Goal: Task Accomplishment & Management: Use online tool/utility

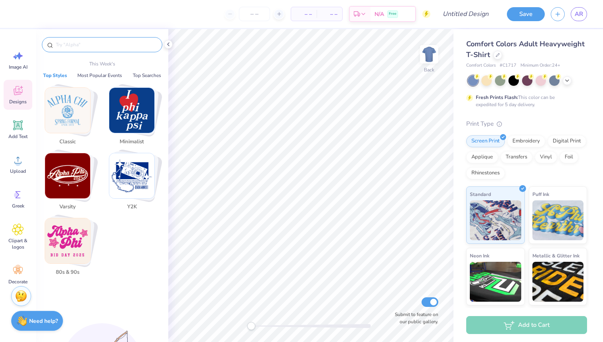
click at [75, 44] on input "text" at bounding box center [106, 45] width 102 height 8
click at [104, 45] on input "text" at bounding box center [106, 45] width 102 height 8
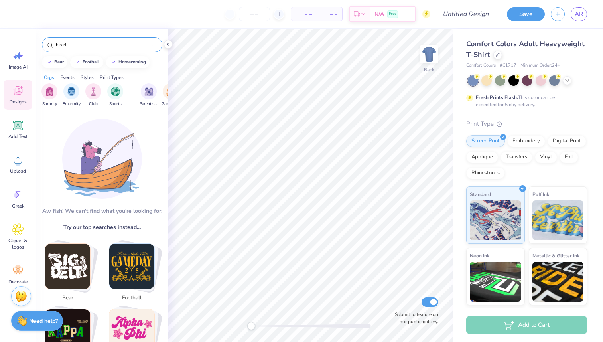
type input "heart"
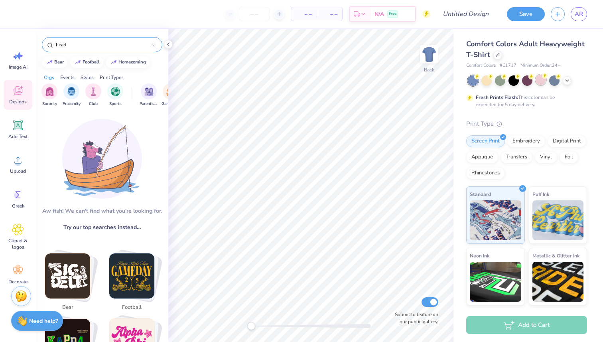
click at [540, 83] on div at bounding box center [541, 80] width 10 height 10
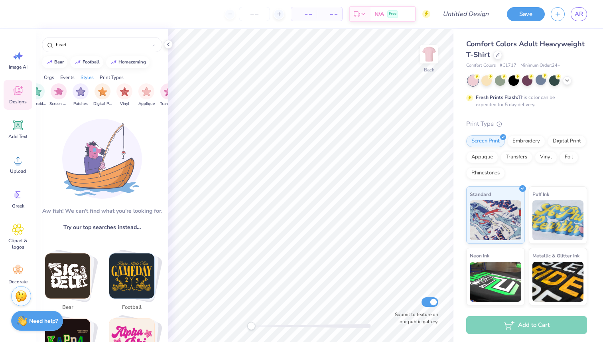
scroll to position [0, 675]
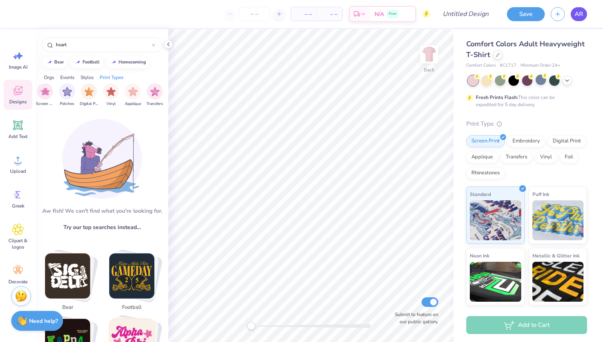
click at [581, 13] on span "AR" at bounding box center [579, 14] width 8 height 9
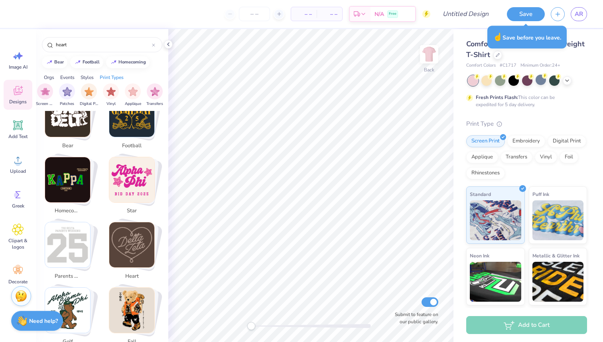
scroll to position [176, 0]
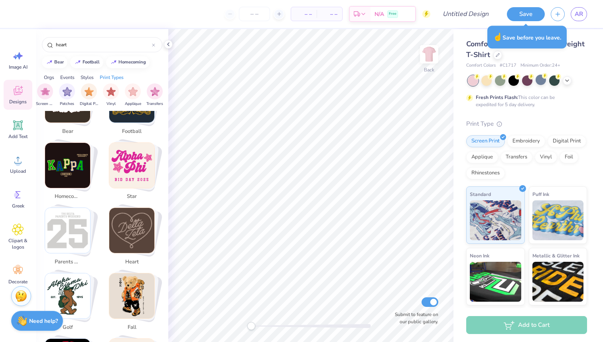
click at [123, 235] on img "Stack Card Button heart" at bounding box center [131, 230] width 45 height 45
click at [129, 261] on span "heart" at bounding box center [132, 262] width 26 height 8
click at [132, 262] on span "heart" at bounding box center [132, 262] width 26 height 8
click at [135, 240] on img "Stack Card Button heart" at bounding box center [131, 230] width 45 height 45
click at [156, 217] on div "Stack Card Button heart" at bounding box center [134, 230] width 50 height 50
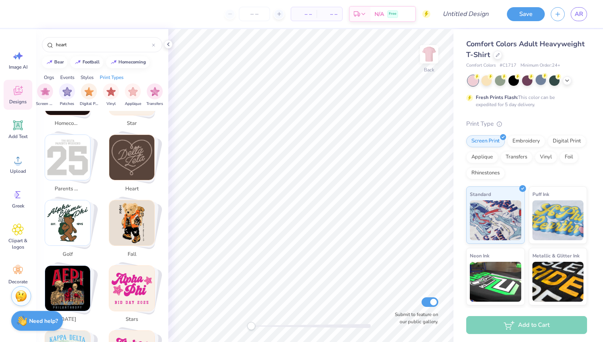
scroll to position [255, 0]
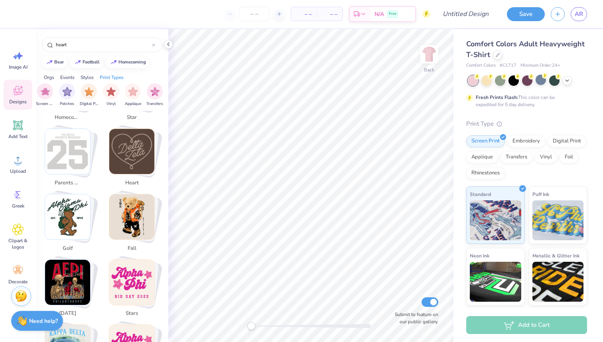
click at [154, 157] on img "Stack Card Button heart" at bounding box center [131, 151] width 45 height 45
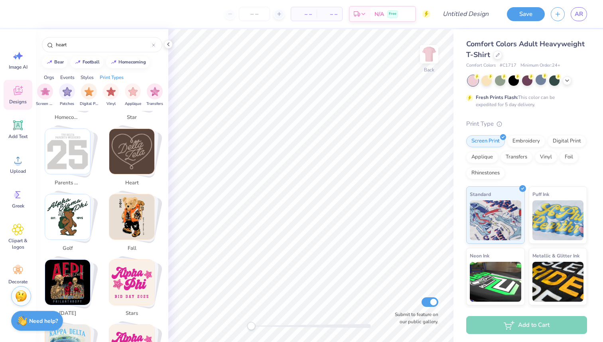
click at [135, 151] on img "Stack Card Button heart" at bounding box center [131, 151] width 45 height 45
drag, startPoint x: 135, startPoint y: 151, endPoint x: 132, endPoint y: 199, distance: 47.6
click at [132, 180] on span "heart" at bounding box center [132, 183] width 26 height 8
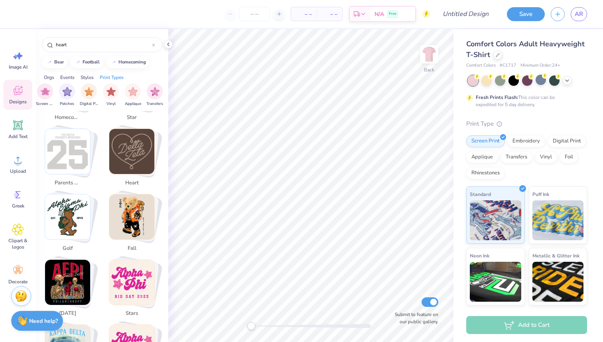
click at [132, 151] on img "Stack Card Button heart" at bounding box center [131, 151] width 45 height 45
click at [430, 55] on img at bounding box center [429, 54] width 32 height 32
click at [432, 58] on img at bounding box center [429, 54] width 32 height 32
click at [434, 55] on img at bounding box center [429, 54] width 32 height 32
click at [558, 13] on icon "button" at bounding box center [558, 13] width 7 height 7
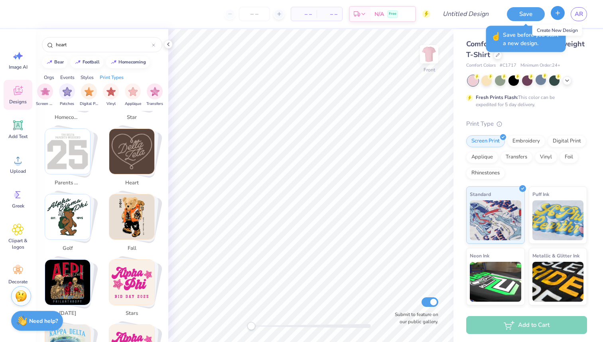
click at [558, 13] on icon "button" at bounding box center [558, 13] width 7 height 7
click at [134, 171] on img "Stack Card Button heart" at bounding box center [131, 151] width 45 height 45
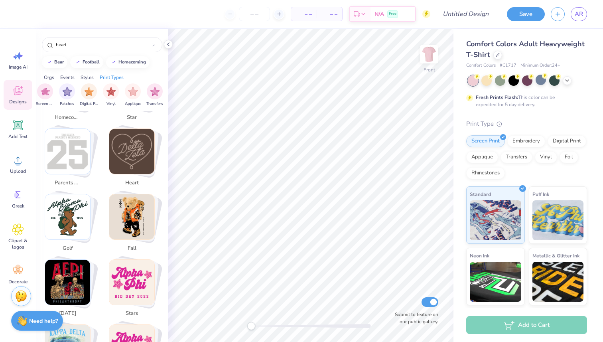
click at [134, 171] on img "Stack Card Button heart" at bounding box center [131, 151] width 45 height 45
click at [128, 136] on img "Stack Card Button heart" at bounding box center [131, 151] width 45 height 45
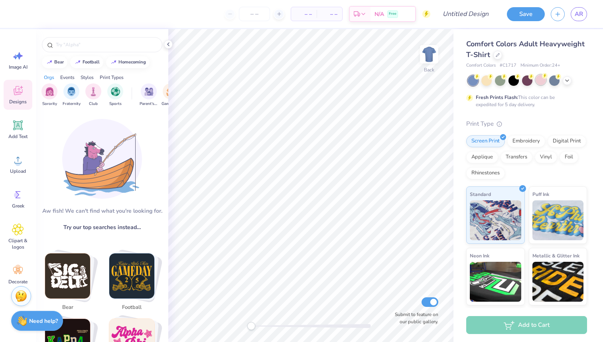
click at [539, 79] on div at bounding box center [541, 80] width 10 height 10
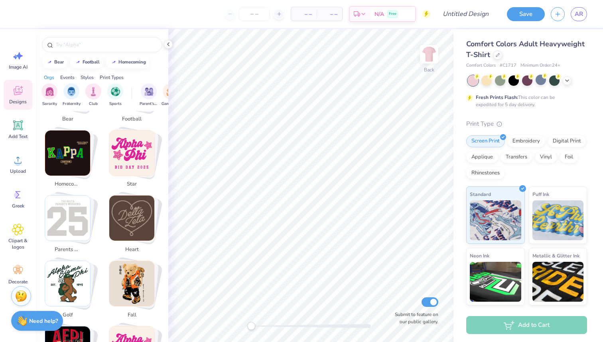
scroll to position [214, 0]
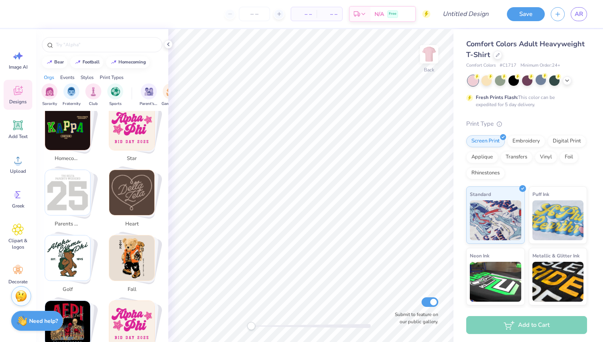
click at [126, 182] on img "Stack Card Button heart" at bounding box center [131, 192] width 45 height 45
type input "heart"
click at [126, 182] on img "Stack Card Button heart" at bounding box center [131, 192] width 45 height 45
click at [153, 47] on div at bounding box center [153, 44] width 3 height 7
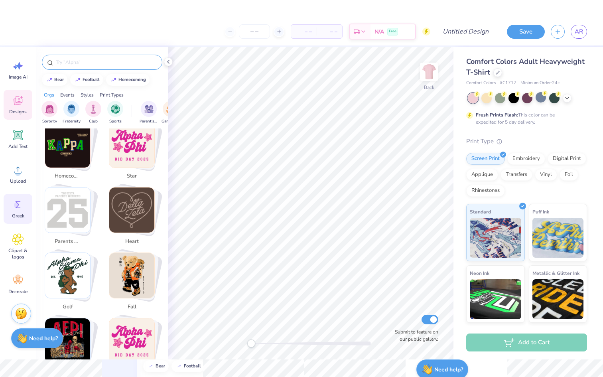
scroll to position [0, 0]
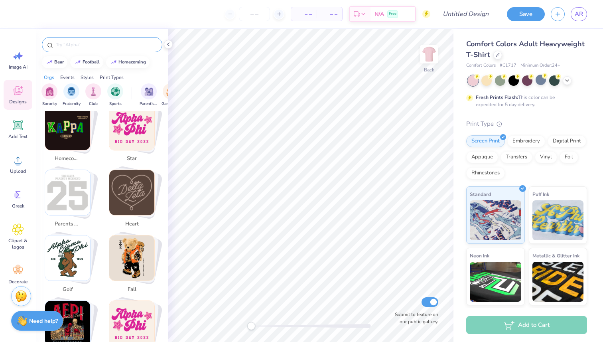
click at [124, 176] on img "Stack Card Button heart" at bounding box center [131, 192] width 45 height 45
click at [137, 200] on img "Stack Card Button heart" at bounding box center [131, 192] width 45 height 45
click at [124, 192] on img "Stack Card Button heart" at bounding box center [131, 192] width 45 height 45
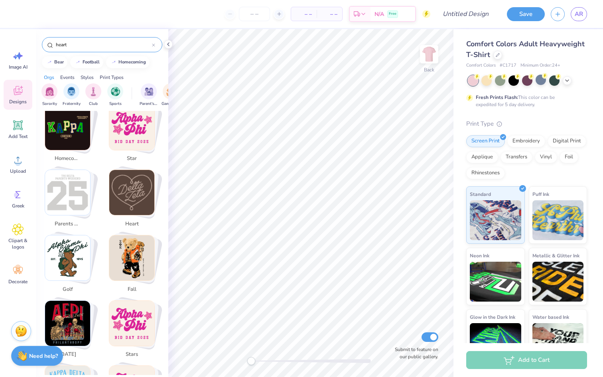
click at [137, 126] on img "Stack Card Button star" at bounding box center [131, 127] width 45 height 45
click at [135, 206] on img "Stack Card Button heart" at bounding box center [131, 192] width 45 height 45
click at [124, 264] on img "Stack Card Button fall" at bounding box center [131, 257] width 45 height 45
type input "fall"
click at [13, 164] on icon at bounding box center [18, 160] width 12 height 12
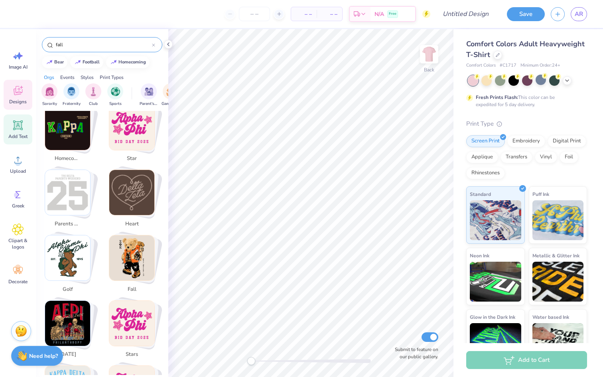
click at [24, 122] on div "Add Text" at bounding box center [18, 130] width 29 height 30
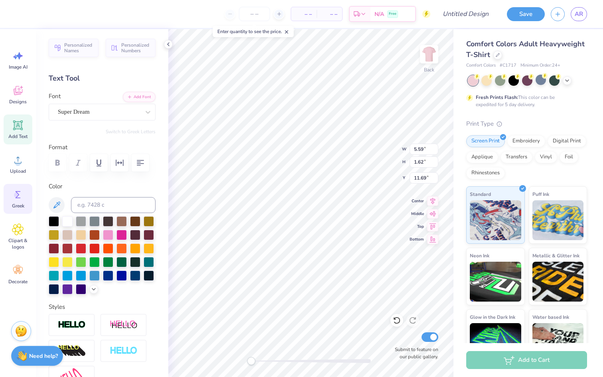
click at [22, 198] on icon at bounding box center [18, 195] width 12 height 12
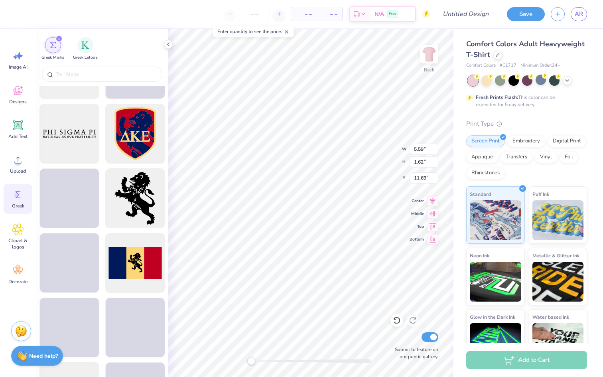
scroll to position [436, 0]
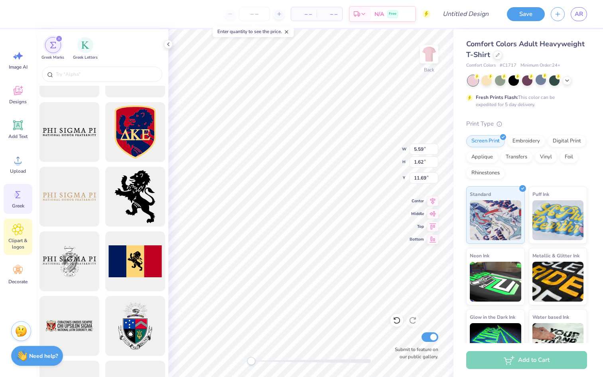
click at [17, 229] on icon at bounding box center [18, 229] width 5 height 5
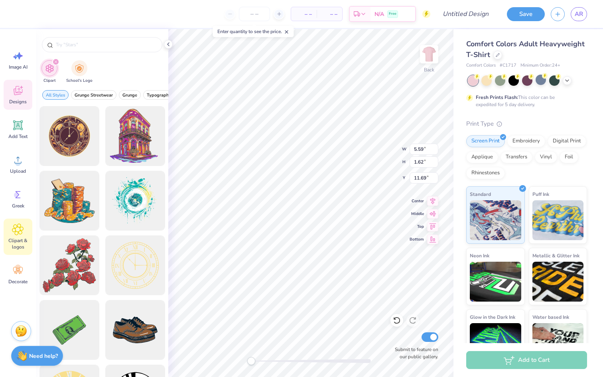
click at [18, 105] on span "Designs" at bounding box center [18, 102] width 18 height 6
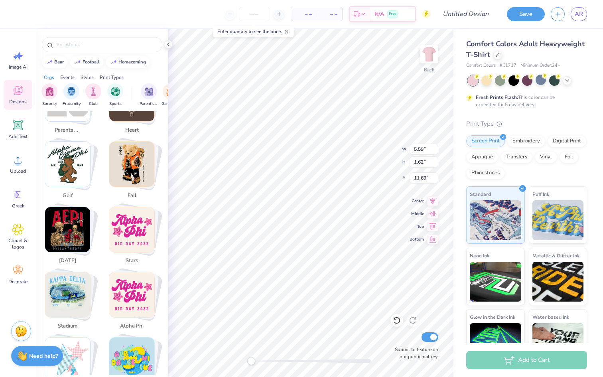
scroll to position [349, 0]
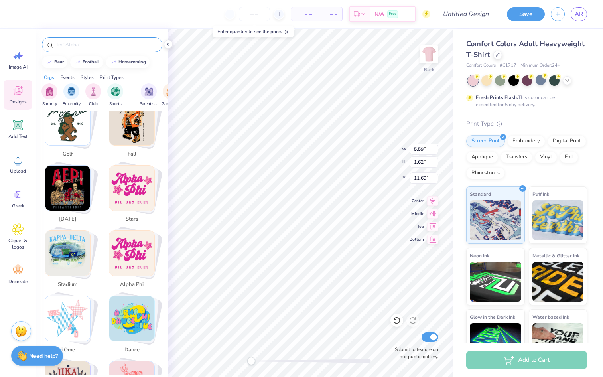
click at [104, 43] on input "text" at bounding box center [106, 45] width 102 height 8
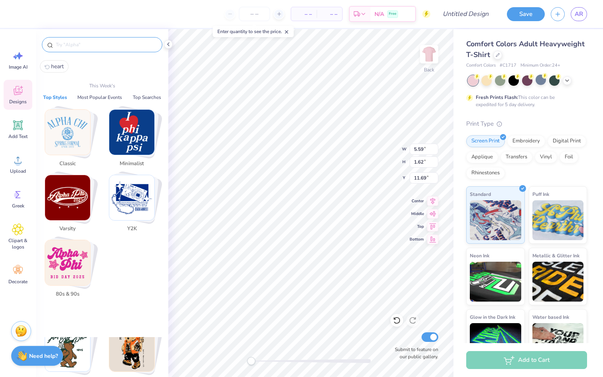
click at [123, 46] on input "text" at bounding box center [106, 45] width 102 height 8
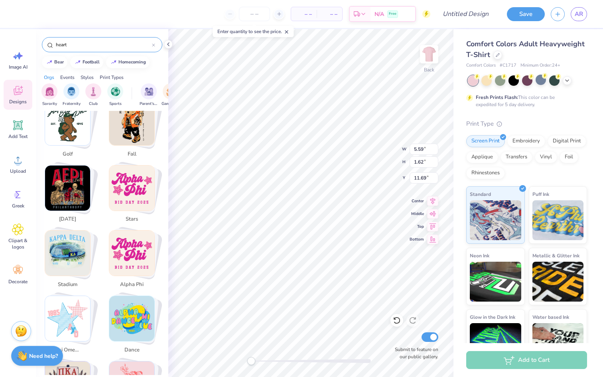
type input "heart"
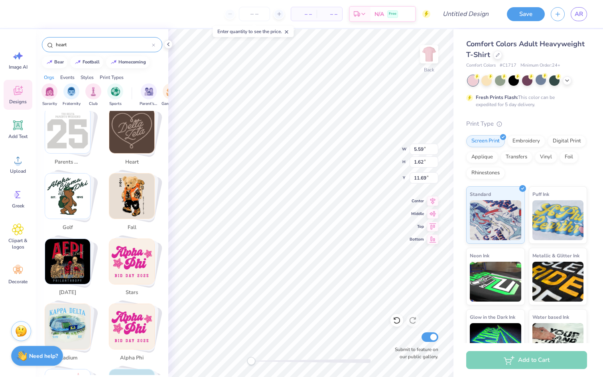
scroll to position [266, 0]
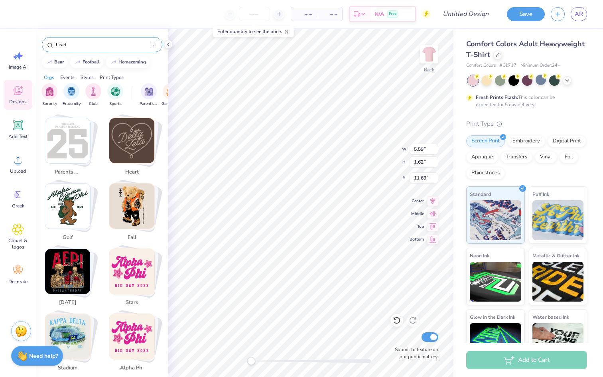
click at [125, 162] on img "Stack Card Button heart" at bounding box center [131, 140] width 45 height 45
click at [132, 136] on img "Stack Card Button heart" at bounding box center [131, 140] width 45 height 45
click at [303, 190] on div "– – Per Item – – Total Est. Delivery N/A Free Design Title Save AR Image AI Des…" at bounding box center [301, 188] width 603 height 377
click at [91, 45] on input "heart" at bounding box center [103, 45] width 97 height 8
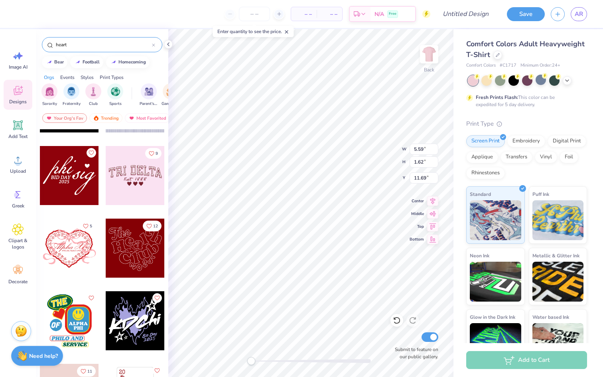
scroll to position [7027, 0]
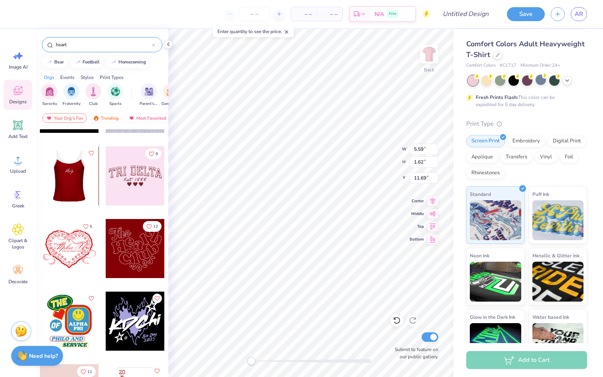
click at [79, 195] on div at bounding box center [68, 175] width 59 height 59
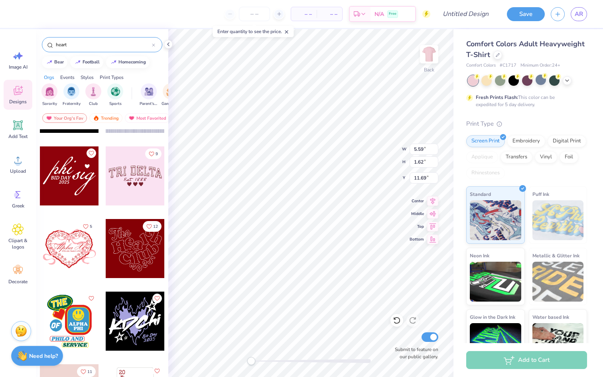
type input "4.72"
type input "3.46"
type input "3.00"
type input "5.59"
type input "1.62"
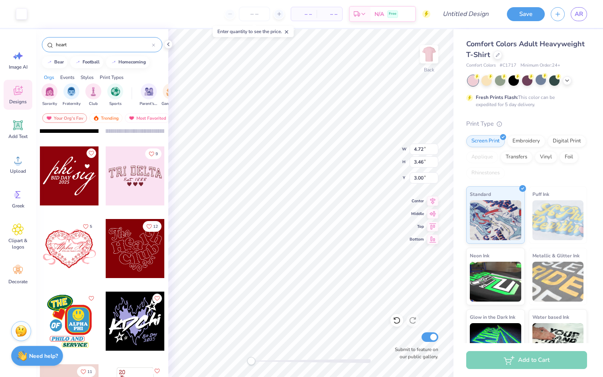
type input "11.69"
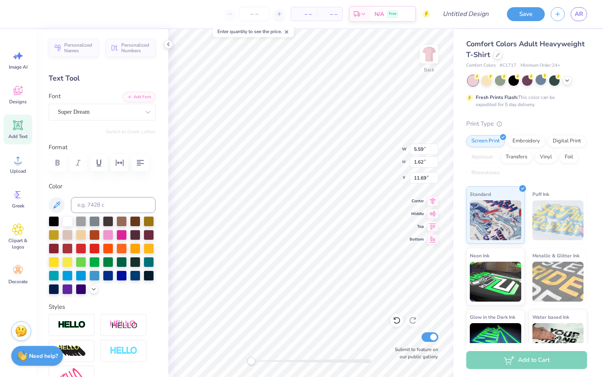
type textarea "TET"
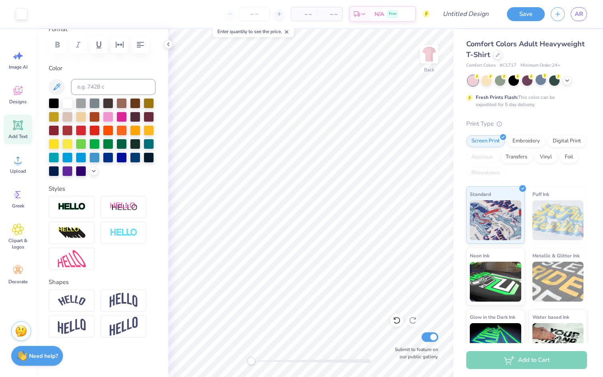
scroll to position [0, 0]
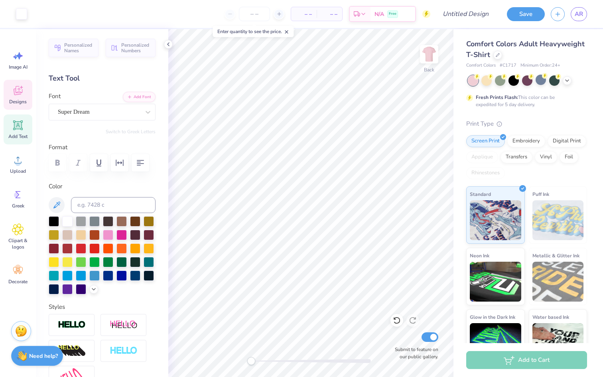
click at [20, 91] on icon at bounding box center [18, 91] width 12 height 12
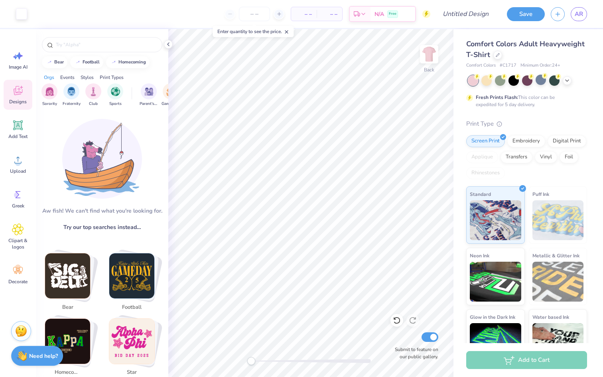
scroll to position [11, 0]
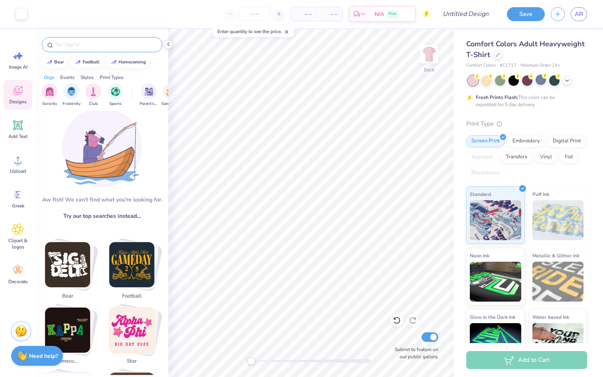
click at [103, 45] on input "text" at bounding box center [106, 45] width 102 height 8
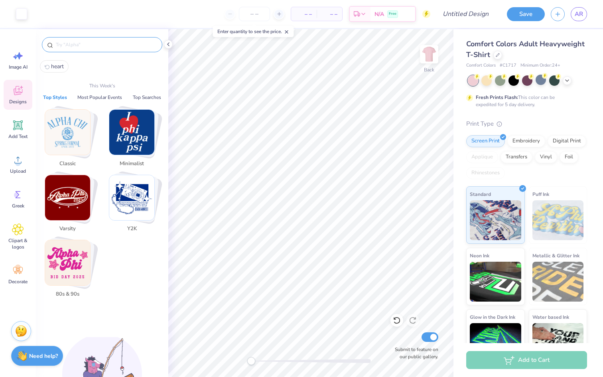
click at [60, 68] on span "heart" at bounding box center [57, 67] width 13 height 8
type input "heart"
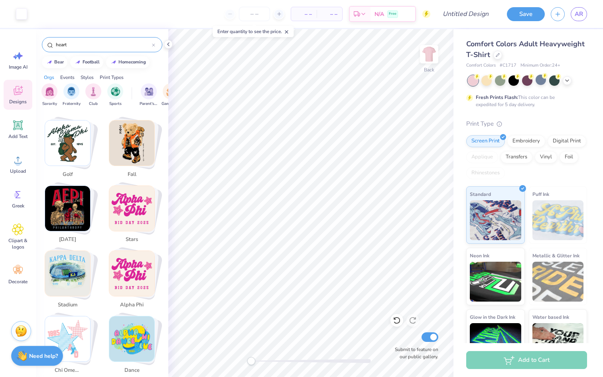
scroll to position [288, 0]
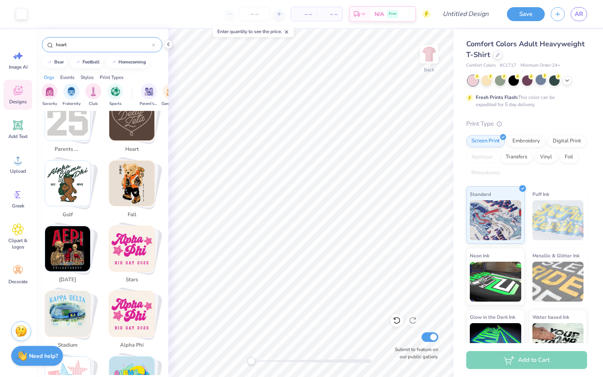
click at [108, 52] on div "heart" at bounding box center [102, 42] width 132 height 27
click at [107, 46] on input "heart" at bounding box center [103, 45] width 97 height 8
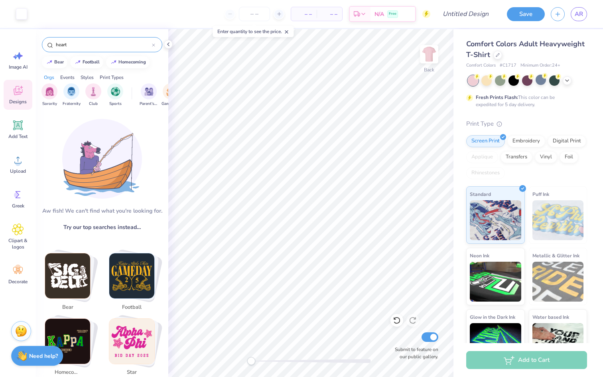
click at [106, 44] on input "heart" at bounding box center [103, 45] width 97 height 8
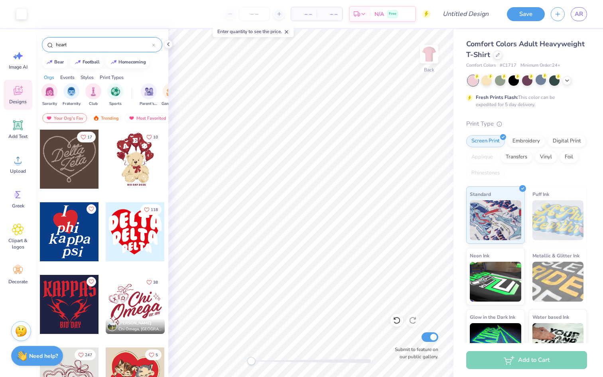
scroll to position [4, 0]
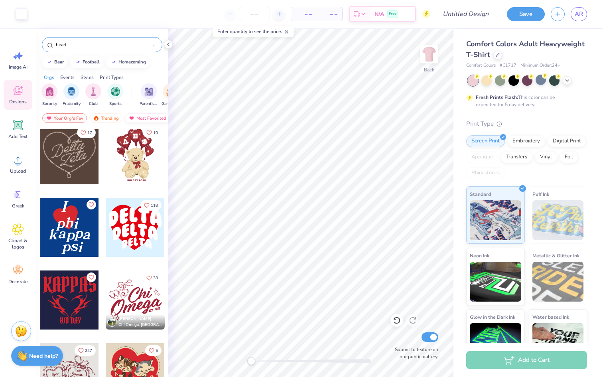
click at [140, 116] on div "Most Favorited" at bounding box center [147, 118] width 45 height 10
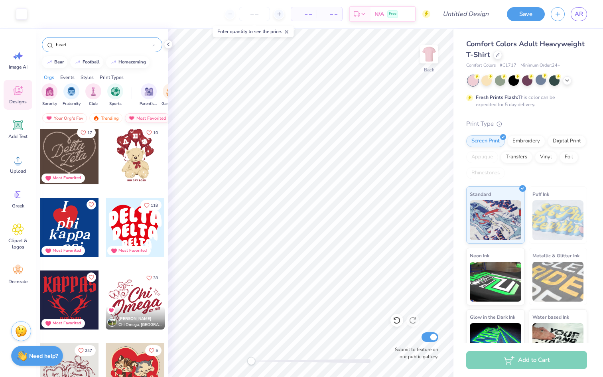
click at [141, 118] on div "Most Favorited" at bounding box center [147, 118] width 45 height 10
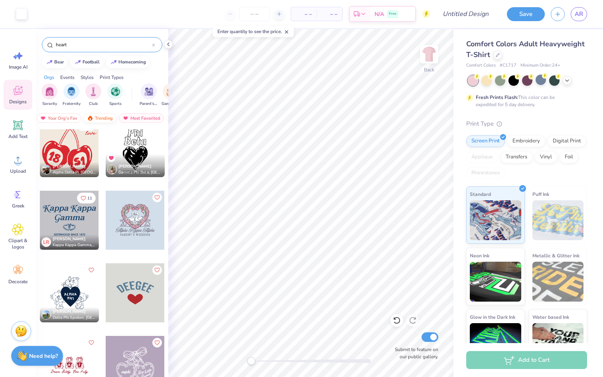
scroll to position [0, 0]
click at [62, 120] on div "Your Org's Fav" at bounding box center [64, 118] width 45 height 10
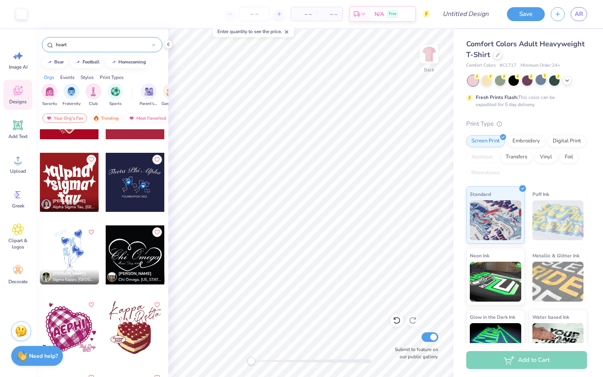
scroll to position [5927, 0]
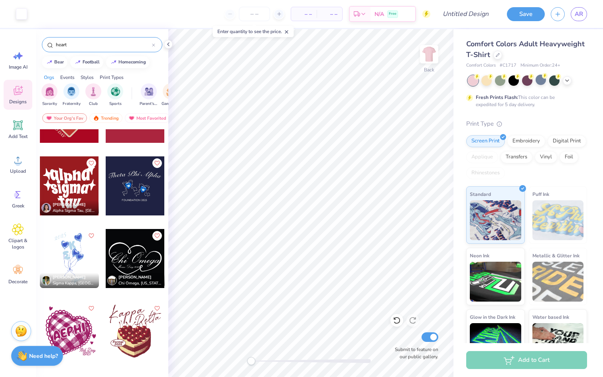
click at [128, 258] on div at bounding box center [135, 258] width 59 height 59
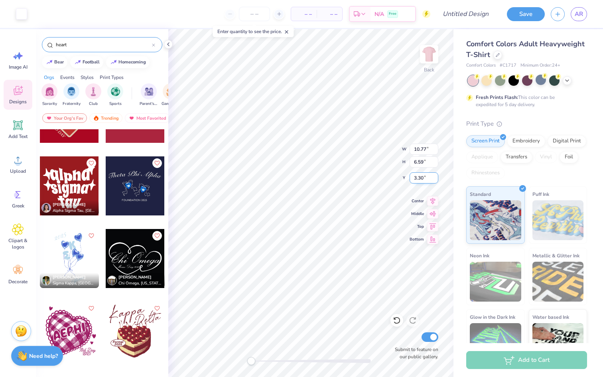
type input "10.77"
type input "6.59"
type input "3.30"
type input "4.72"
type input "3.46"
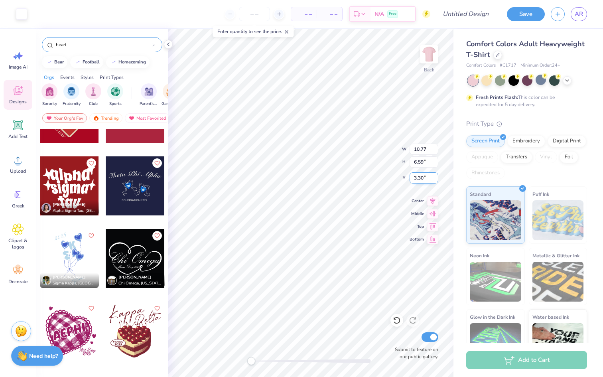
type input "3.00"
click at [141, 256] on div at bounding box center [135, 258] width 59 height 59
click at [567, 80] on polyline at bounding box center [567, 80] width 3 height 2
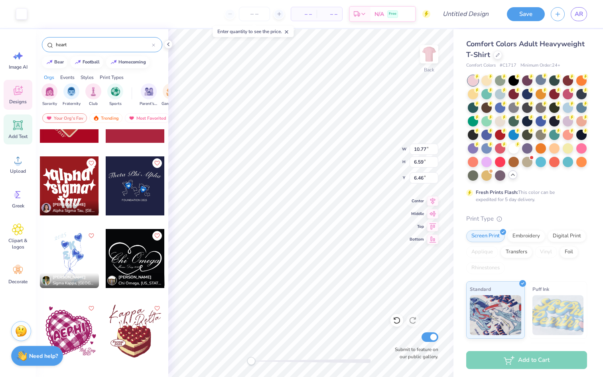
click at [19, 133] on span "Add Text" at bounding box center [17, 136] width 19 height 6
type input "5.59"
type input "1.62"
type input "11.69"
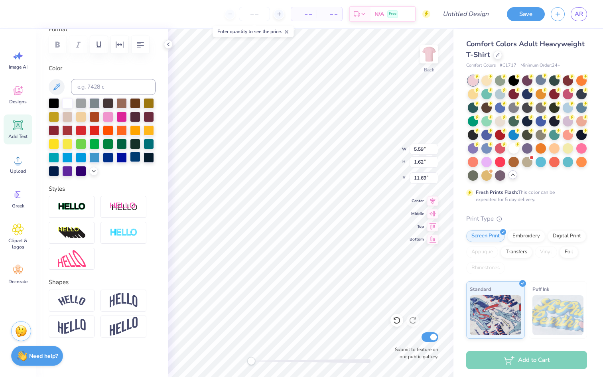
scroll to position [0, 0]
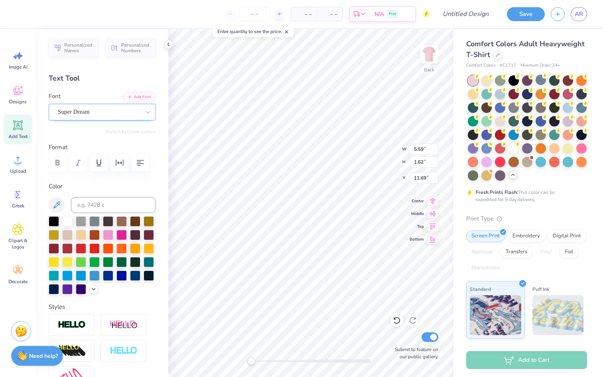
click at [89, 109] on div "Super Dream" at bounding box center [99, 112] width 84 height 12
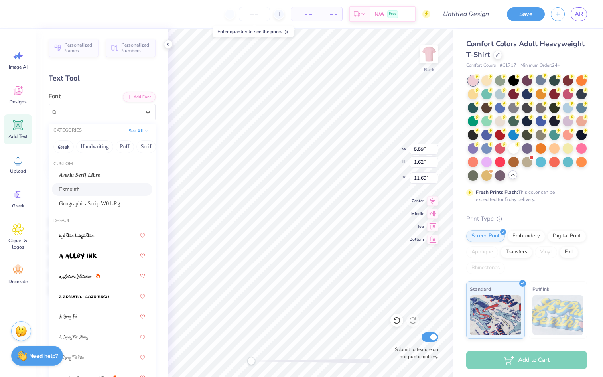
click at [93, 191] on div "Exmouth" at bounding box center [102, 189] width 86 height 8
click at [113, 115] on div "Exmouth" at bounding box center [99, 112] width 84 height 12
click at [119, 202] on div "GeographicaScriptW01-Rg" at bounding box center [102, 203] width 86 height 8
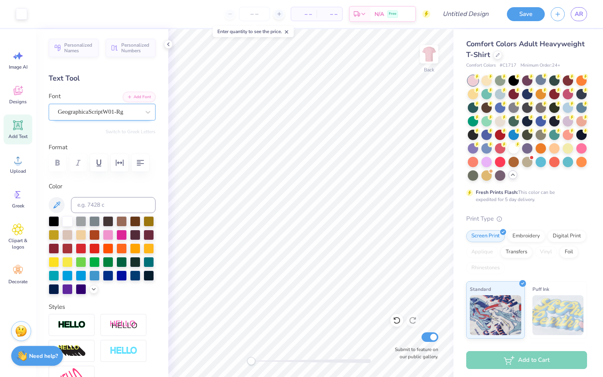
click at [132, 106] on div "GeographicaScriptW01-Rg" at bounding box center [99, 112] width 84 height 12
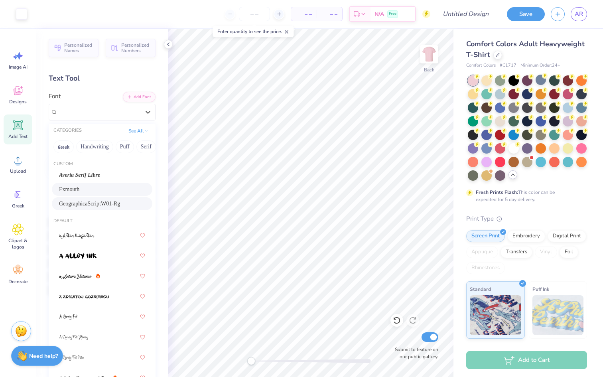
click at [109, 193] on div "Exmouth" at bounding box center [102, 189] width 86 height 8
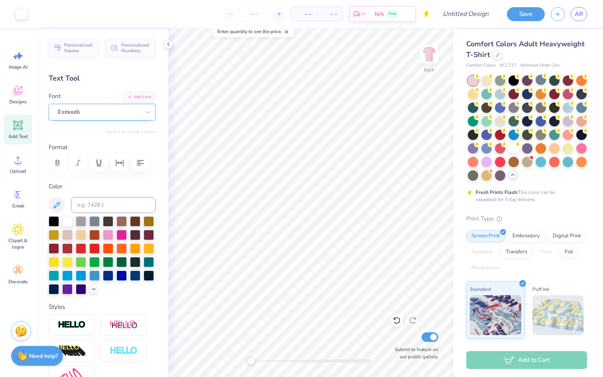
click at [115, 111] on div "Exmouth" at bounding box center [99, 112] width 84 height 12
click at [115, 111] on div "Exmouth" at bounding box center [99, 111] width 82 height 9
click at [51, 219] on div at bounding box center [54, 220] width 10 height 10
click at [72, 83] on div "Text Tool" at bounding box center [102, 78] width 107 height 11
click at [23, 130] on icon at bounding box center [18, 125] width 12 height 12
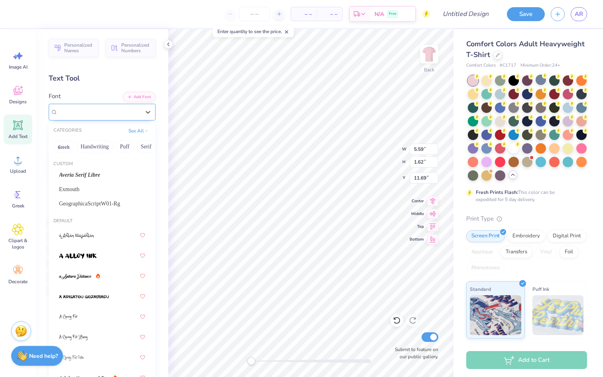
click at [131, 117] on div at bounding box center [99, 112] width 82 height 11
click at [91, 192] on div "Exmouth" at bounding box center [102, 189] width 86 height 8
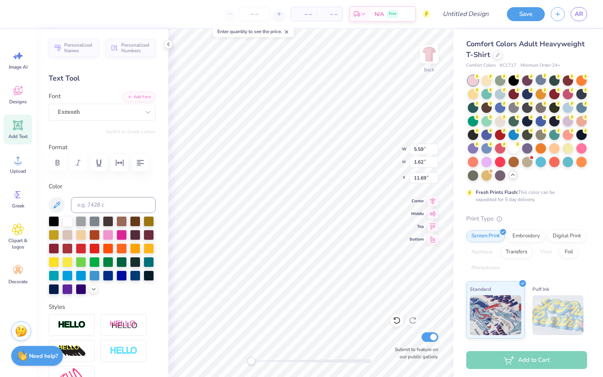
scroll to position [0, 1]
type textarea "Magdalena"
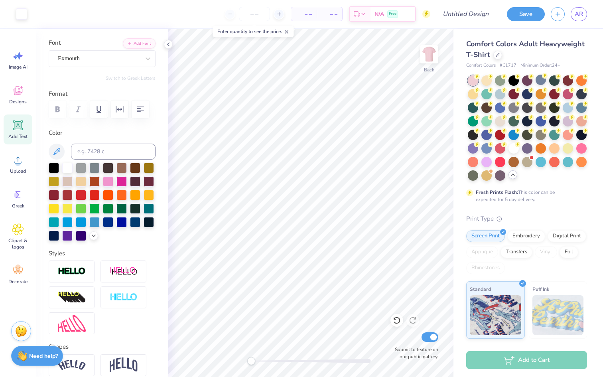
scroll to position [0, 0]
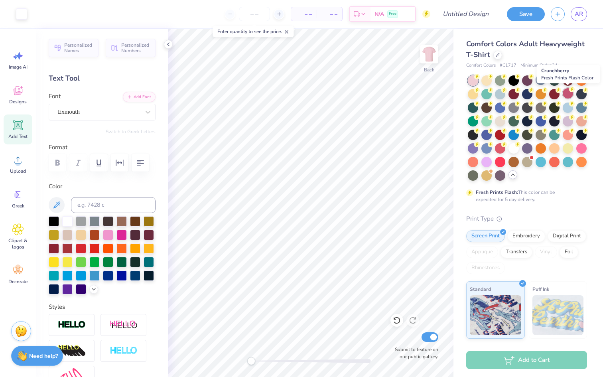
click at [567, 93] on div at bounding box center [568, 93] width 10 height 10
click at [486, 94] on div at bounding box center [487, 93] width 10 height 10
click at [488, 82] on div at bounding box center [487, 80] width 10 height 10
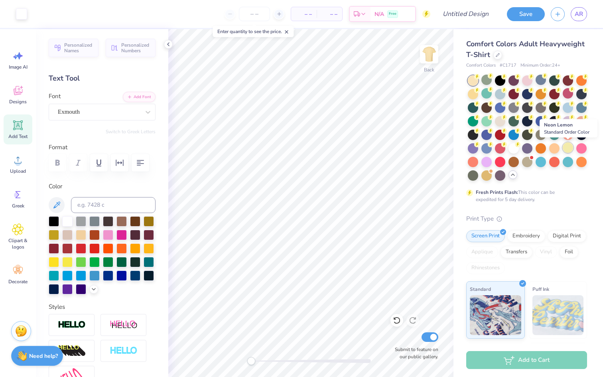
click at [564, 146] on div at bounding box center [568, 147] width 10 height 10
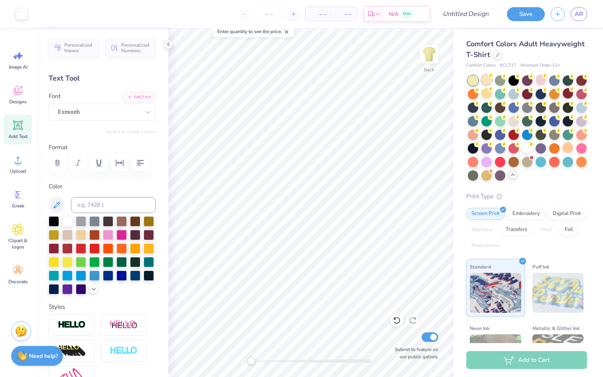
click at [487, 79] on div at bounding box center [487, 80] width 10 height 10
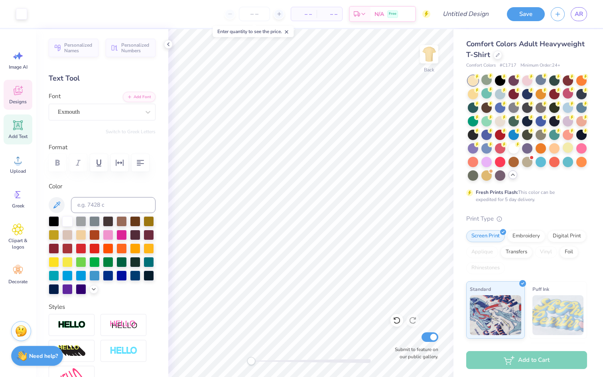
click at [14, 95] on icon at bounding box center [18, 91] width 12 height 12
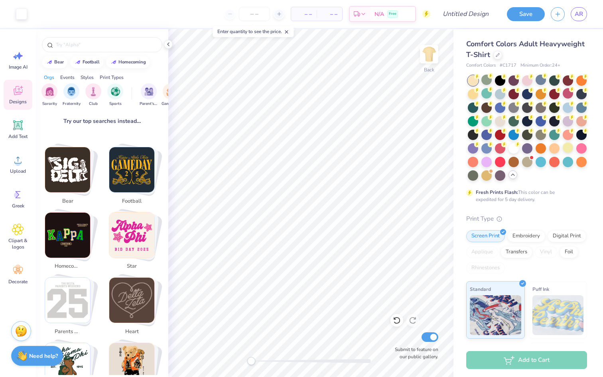
scroll to position [118, 0]
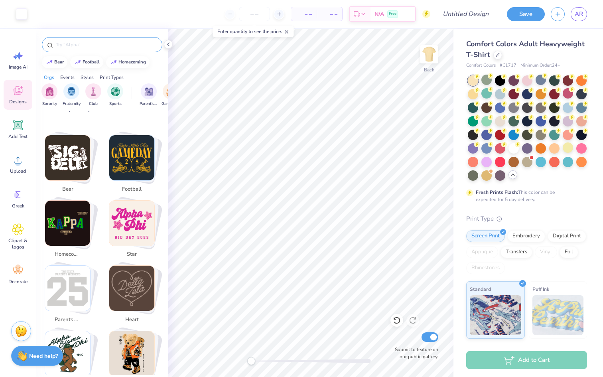
click at [110, 48] on input "text" at bounding box center [106, 45] width 102 height 8
type input "heart"
click at [82, 47] on input "heart" at bounding box center [103, 45] width 97 height 8
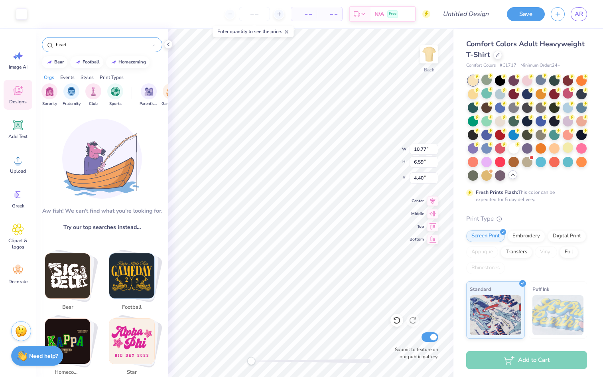
click at [117, 44] on input "heart" at bounding box center [103, 45] width 97 height 8
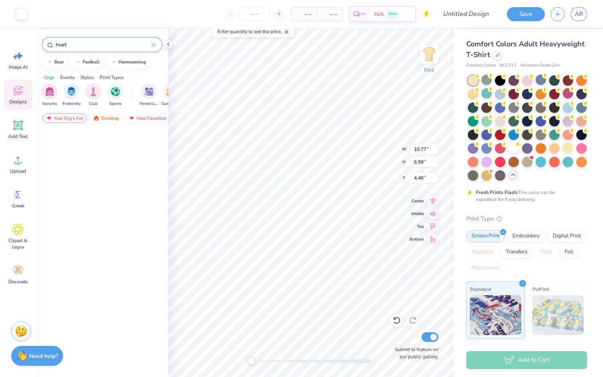
scroll to position [0, 0]
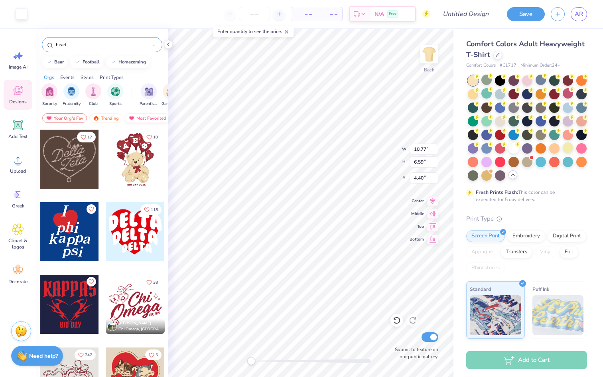
click at [137, 117] on div "Most Favorited" at bounding box center [147, 118] width 45 height 10
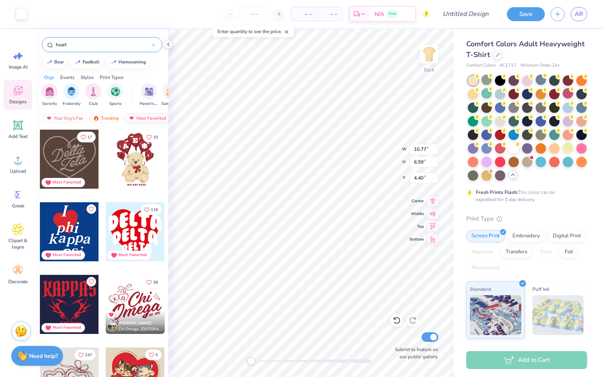
click at [137, 117] on div "Most Favorited" at bounding box center [147, 118] width 45 height 10
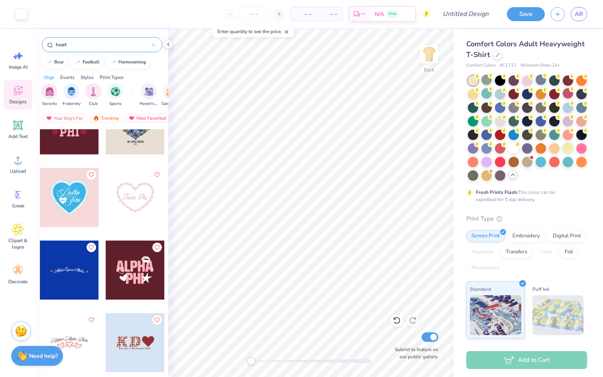
scroll to position [3375, 0]
type input "7.99"
type input "2.20"
type input "6.88"
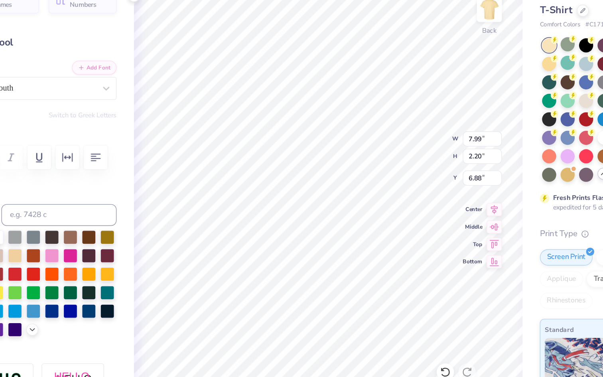
type input "8.42"
type input "2.32"
type input "6.87"
type textarea "agdalena"
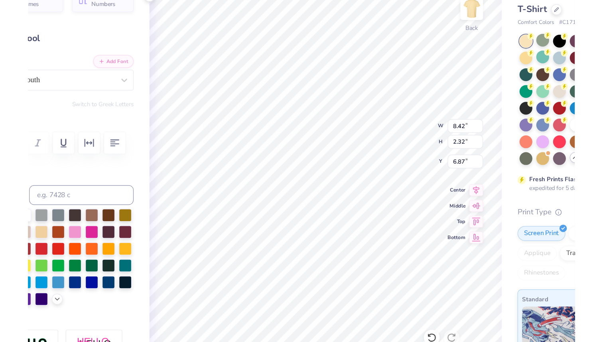
scroll to position [0, 1]
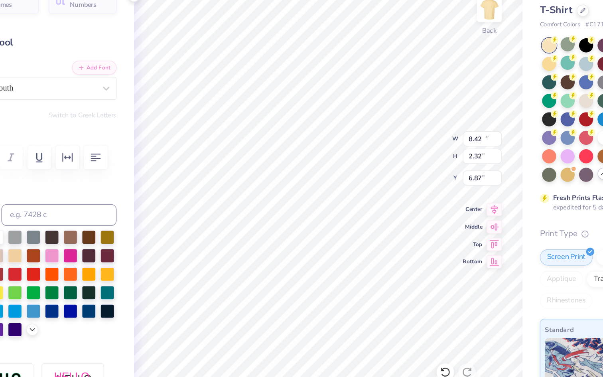
type input "10.77"
type input "6.59"
type input "4.40"
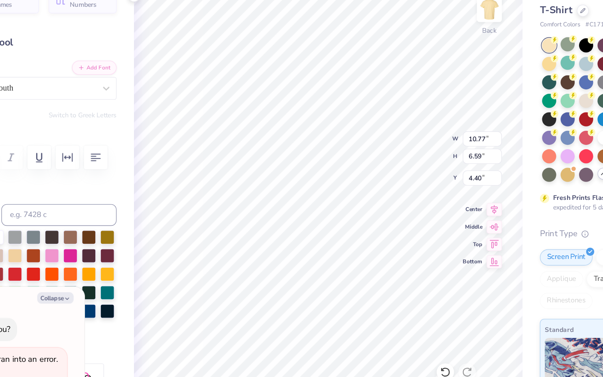
type textarea "x"
type input "6.26"
type input "2.01"
type input "7.09"
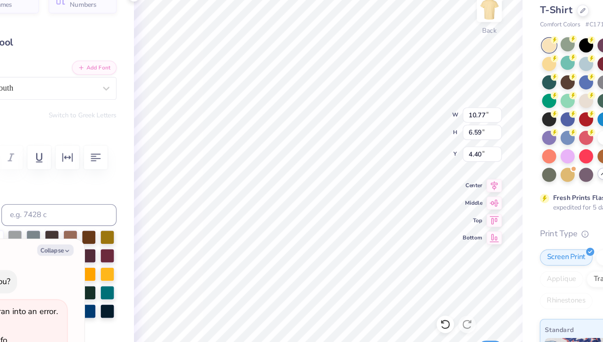
click at [124, 73] on div "Text Tool" at bounding box center [102, 78] width 107 height 11
type textarea "x"
type input "6.26"
type input "2.01"
type input "7.18"
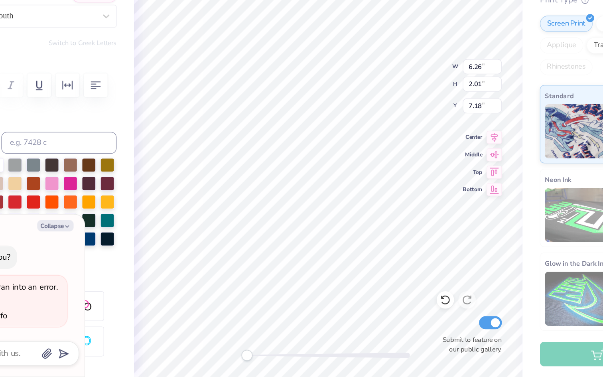
scroll to position [0, 0]
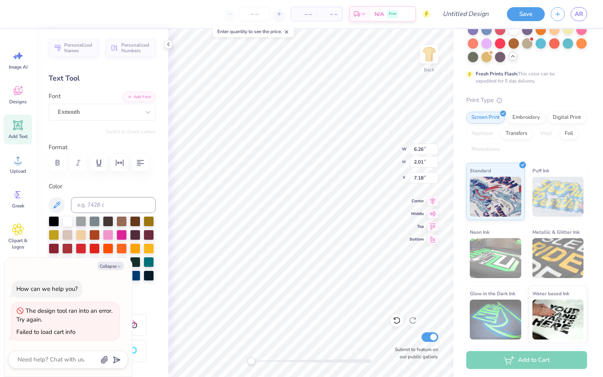
click at [144, 304] on div "Styles" at bounding box center [102, 345] width 107 height 86
click at [115, 316] on div "The design tool ran into an error. Try again. Failed to load cart info" at bounding box center [66, 321] width 108 height 38
click at [78, 114] on div "Exmouth" at bounding box center [99, 112] width 84 height 12
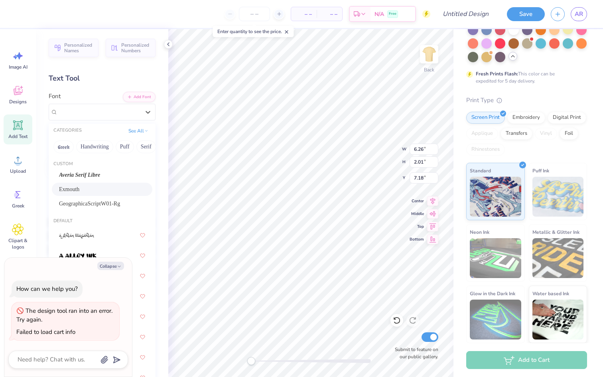
click at [100, 94] on div "Font option Exmouth selected, 2 of 314. 314 results available. Use Up and Down …" at bounding box center [102, 106] width 107 height 29
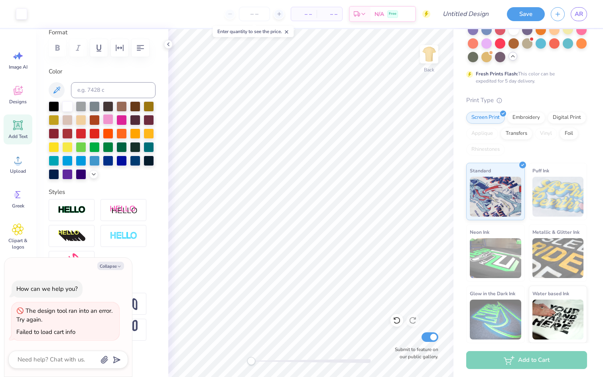
scroll to position [118, 0]
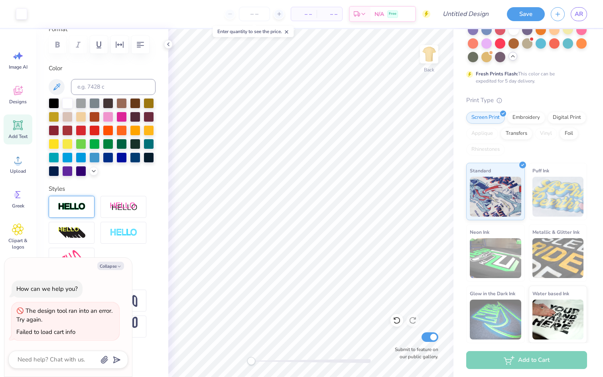
click at [89, 201] on div at bounding box center [72, 207] width 46 height 22
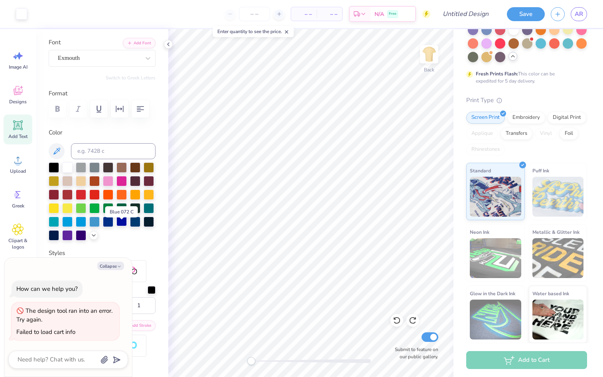
scroll to position [0, 0]
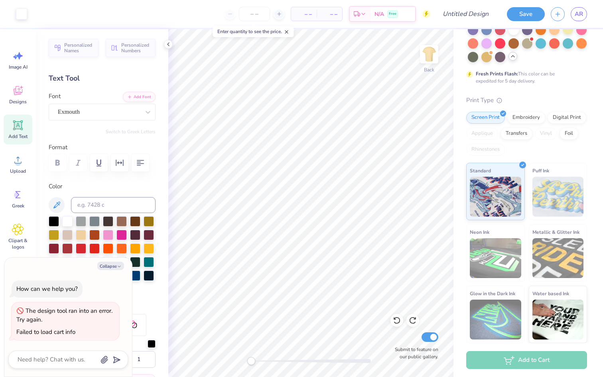
click at [89, 137] on div "Personalized Names Personalized Numbers Text Tool Add Font Font Exmouth Switch …" at bounding box center [102, 203] width 132 height 348
click at [23, 199] on icon at bounding box center [18, 195] width 12 height 12
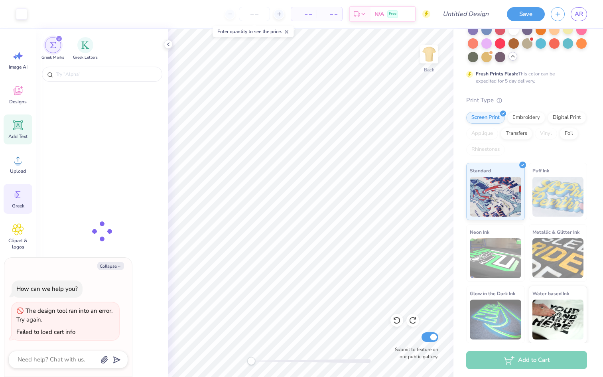
click at [18, 132] on div "Add Text" at bounding box center [18, 130] width 29 height 30
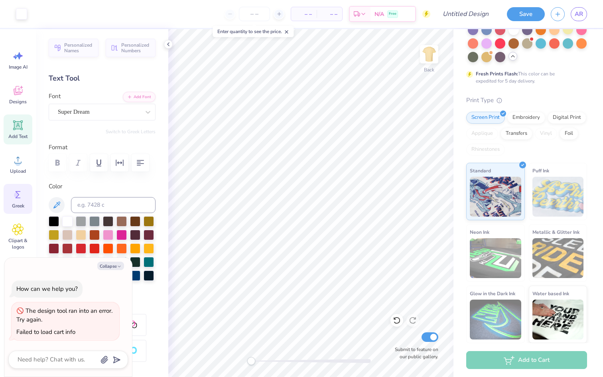
click at [18, 199] on icon at bounding box center [18, 195] width 12 height 12
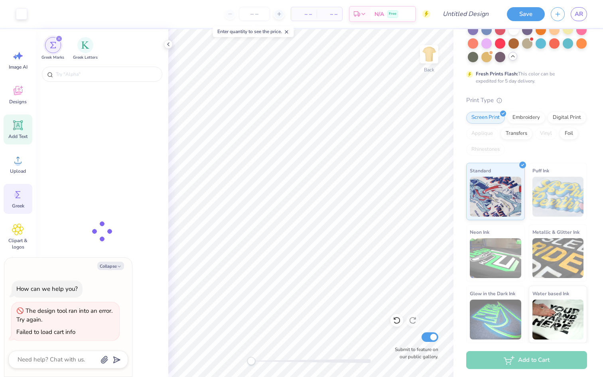
click at [16, 118] on div "Add Text" at bounding box center [18, 130] width 29 height 30
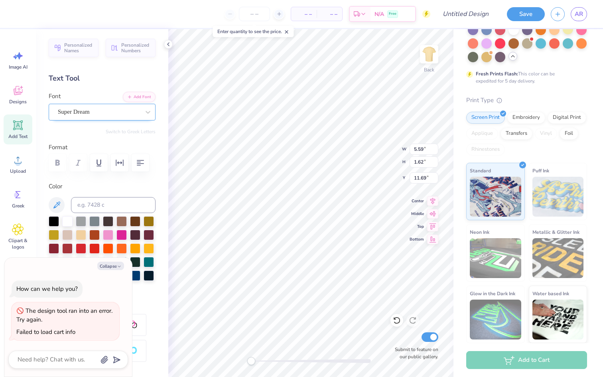
click at [131, 115] on div "Super Dream" at bounding box center [99, 112] width 84 height 12
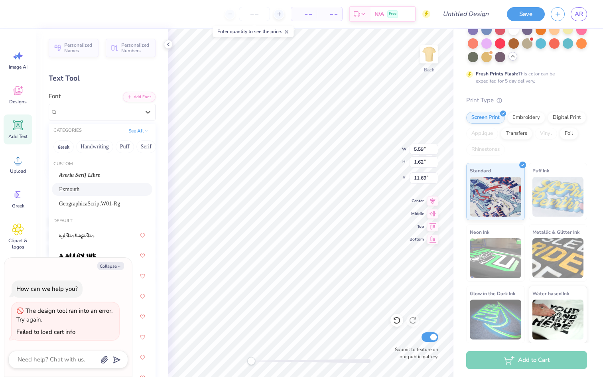
click at [106, 192] on div "Exmouth" at bounding box center [102, 189] width 86 height 8
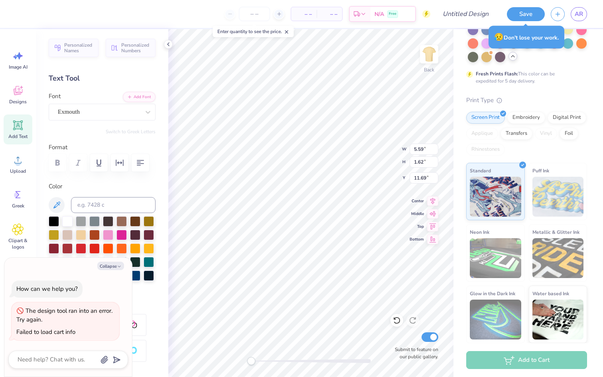
type textarea "x"
type textarea "TEX"
type textarea "x"
type textarea "TE"
type textarea "x"
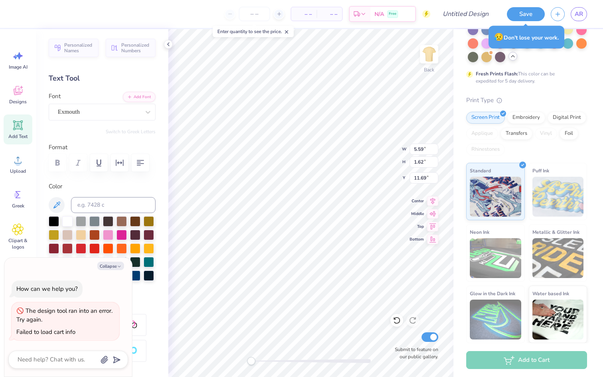
type textarea "T"
type textarea "x"
type textarea "M"
click at [122, 116] on div "Exmouth" at bounding box center [99, 112] width 84 height 12
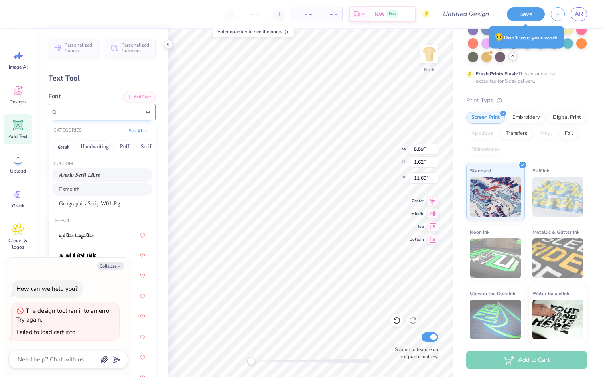
click at [112, 115] on div "Exmouth" at bounding box center [99, 111] width 82 height 9
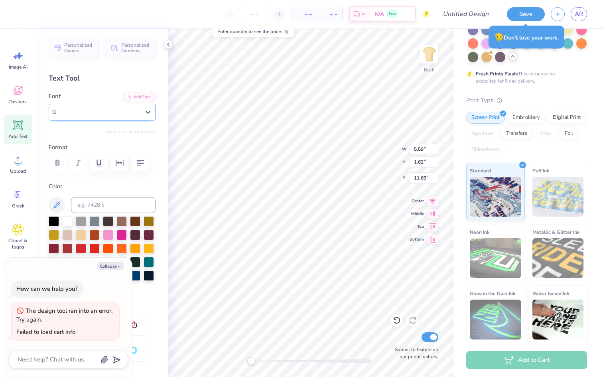
type textarea "x"
type input "cursuve"
click at [82, 150] on button "Calligraphy" at bounding box center [69, 146] width 35 height 13
click at [78, 152] on button "Calligraphy" at bounding box center [69, 146] width 35 height 13
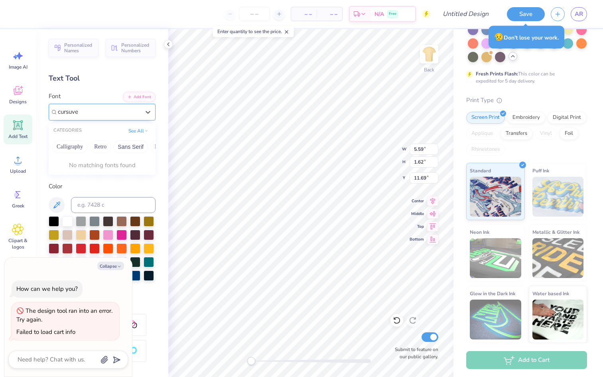
type textarea "x"
click at [133, 111] on div at bounding box center [99, 112] width 84 height 12
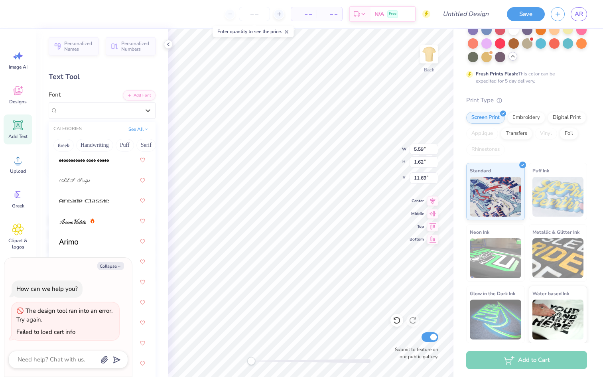
scroll to position [361, 0]
click at [101, 180] on div at bounding box center [102, 178] width 86 height 14
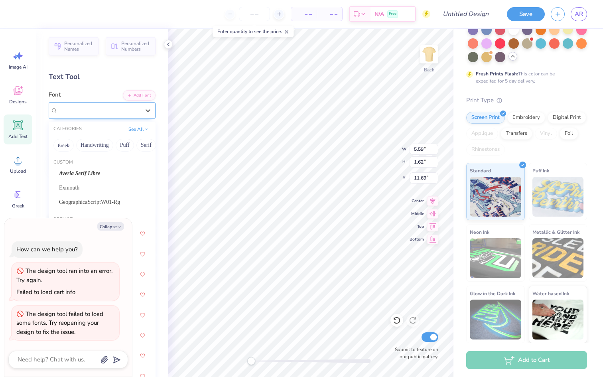
click at [117, 111] on div at bounding box center [99, 110] width 84 height 12
click at [103, 144] on button "Calligraphy" at bounding box center [92, 145] width 35 height 13
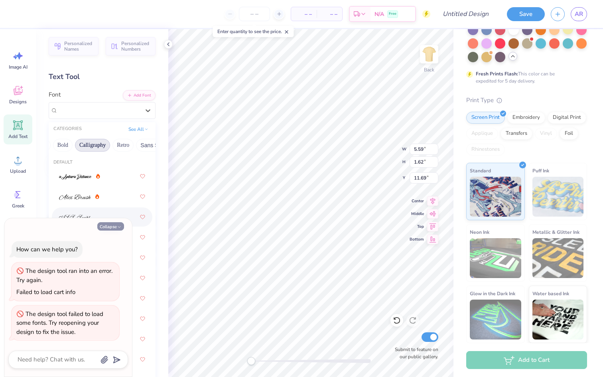
click at [120, 227] on icon "button" at bounding box center [119, 227] width 5 height 5
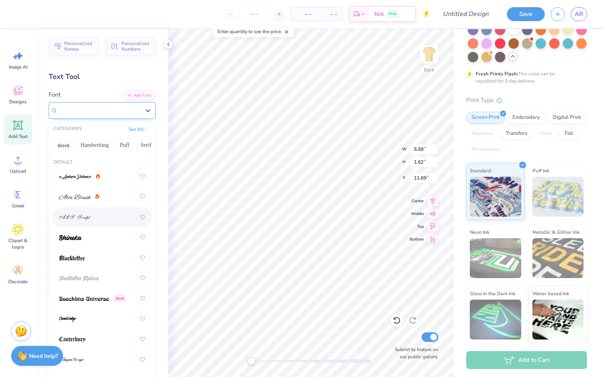
click at [109, 112] on div at bounding box center [99, 110] width 84 height 12
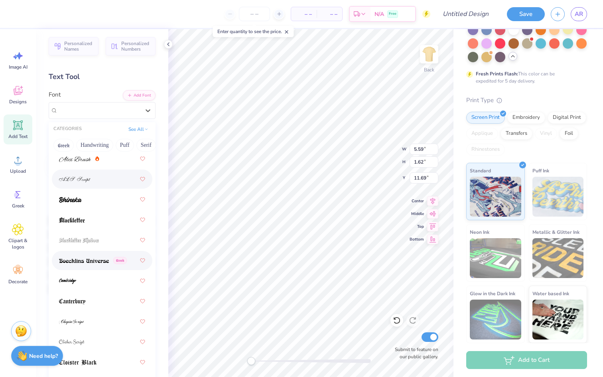
scroll to position [41, 0]
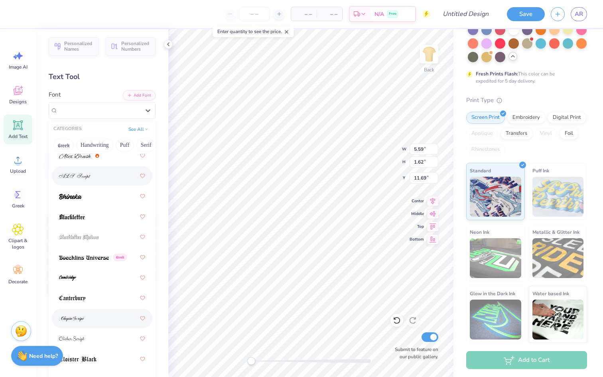
click at [81, 318] on img at bounding box center [71, 319] width 25 height 6
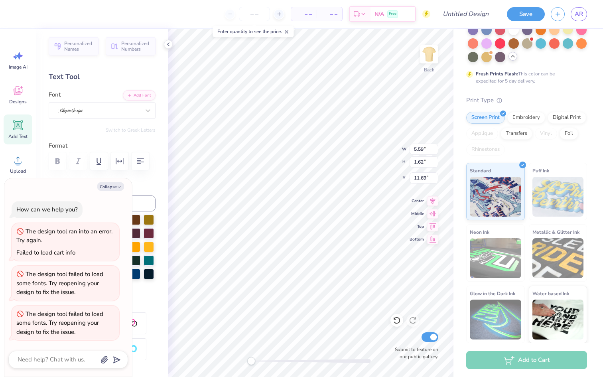
type textarea "x"
type input "6.26"
type input "2.01"
type input "7.18"
click at [101, 114] on div "Exmouth" at bounding box center [99, 110] width 84 height 12
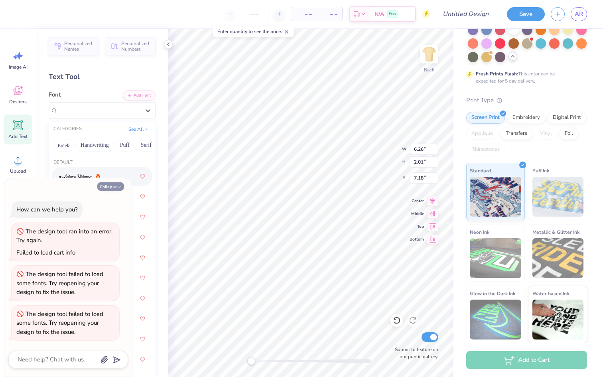
click at [120, 188] on icon "button" at bounding box center [119, 187] width 5 height 5
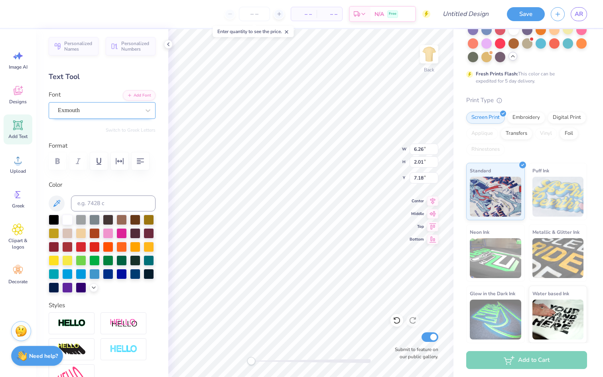
click at [113, 115] on div at bounding box center [99, 110] width 82 height 11
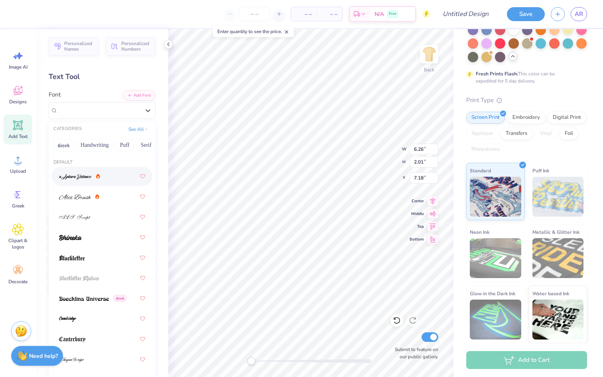
click at [120, 173] on div at bounding box center [102, 176] width 86 height 14
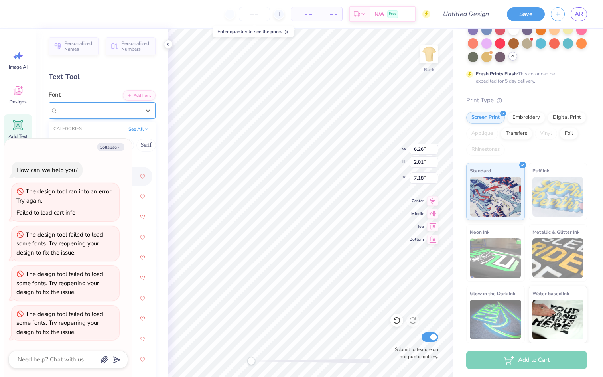
click at [120, 111] on div at bounding box center [99, 110] width 84 height 12
click at [137, 106] on div at bounding box center [99, 110] width 82 height 9
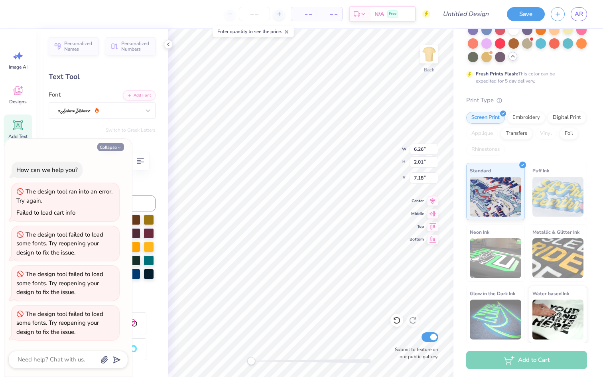
click at [116, 146] on button "Collapse" at bounding box center [110, 147] width 27 height 8
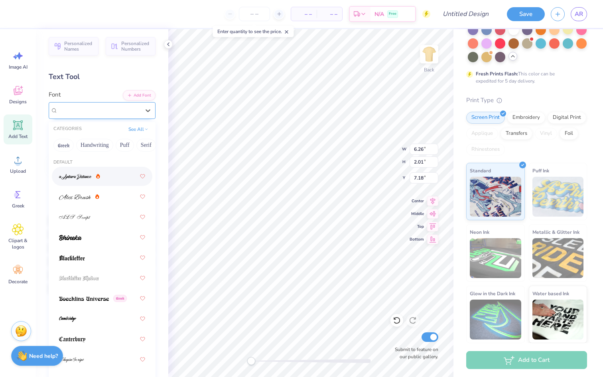
click at [134, 105] on div at bounding box center [99, 110] width 82 height 11
click at [115, 145] on button "Calligraphy" at bounding box center [106, 145] width 35 height 13
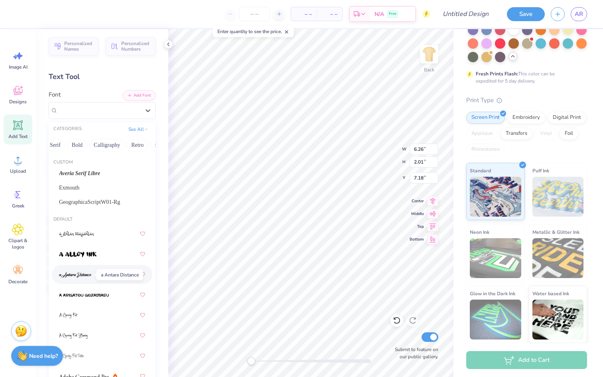
click at [82, 274] on img at bounding box center [75, 275] width 33 height 6
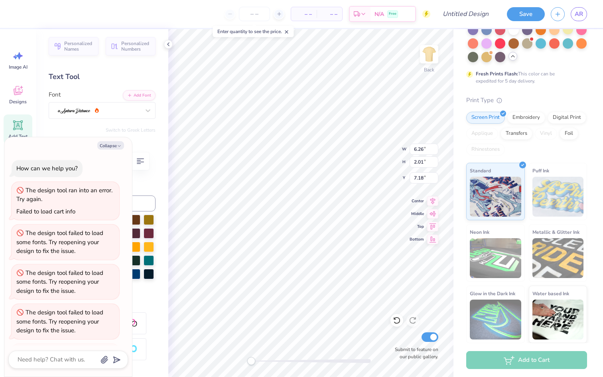
scroll to position [38, 0]
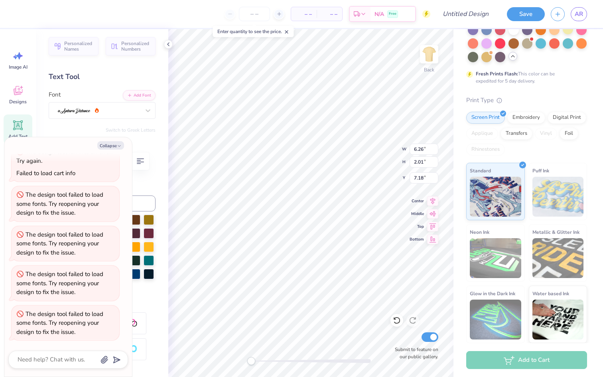
type textarea "x"
type input "2.62"
type input "1.61"
type input "11.59"
type textarea "x"
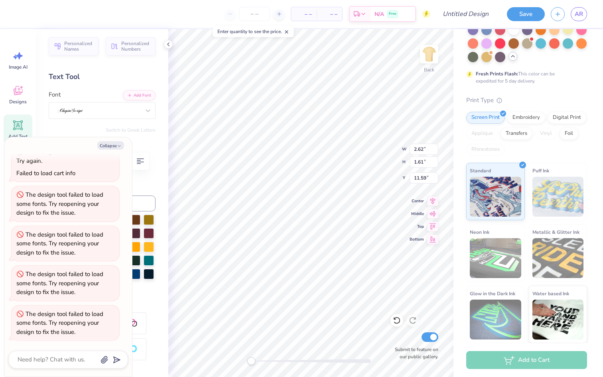
type input "8.59"
type input "2.24"
type input "7.16"
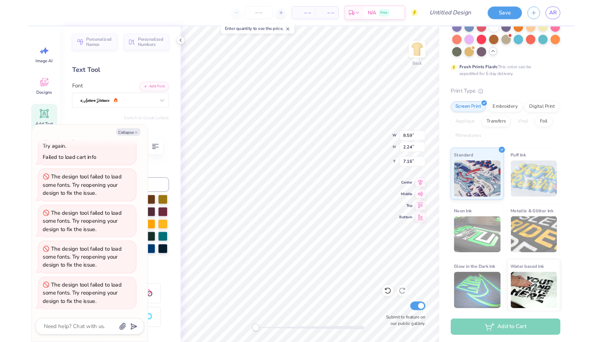
scroll to position [0, 1]
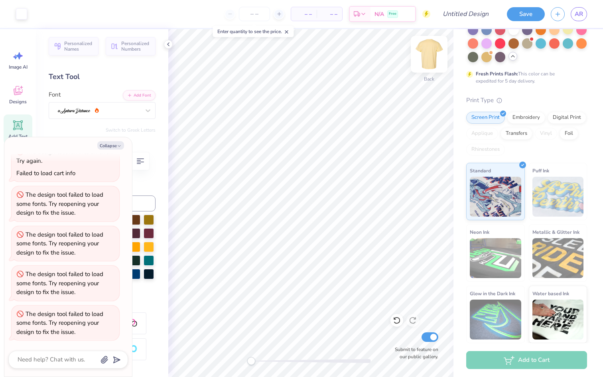
click at [430, 59] on img at bounding box center [429, 54] width 32 height 32
click at [117, 143] on button "Collapse" at bounding box center [110, 145] width 27 height 8
type textarea "x"
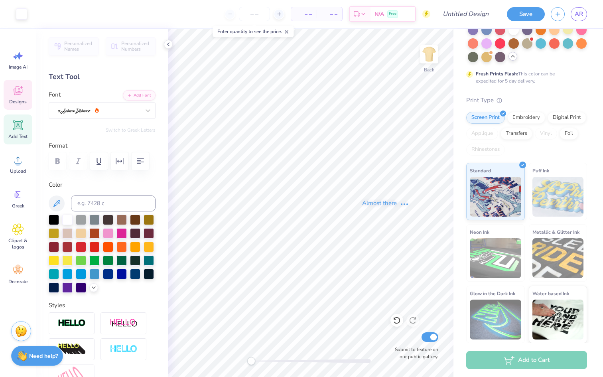
click at [22, 93] on icon at bounding box center [18, 91] width 12 height 12
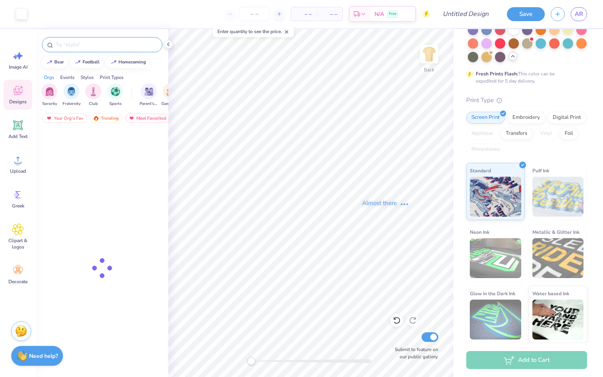
click at [106, 49] on div at bounding box center [102, 44] width 120 height 15
click at [106, 42] on input "text" at bounding box center [106, 45] width 102 height 8
type input "phone"
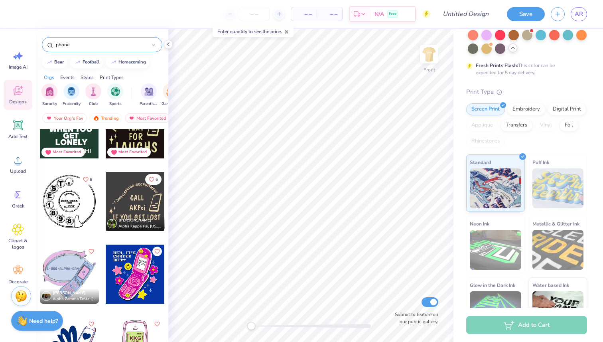
scroll to position [0, 0]
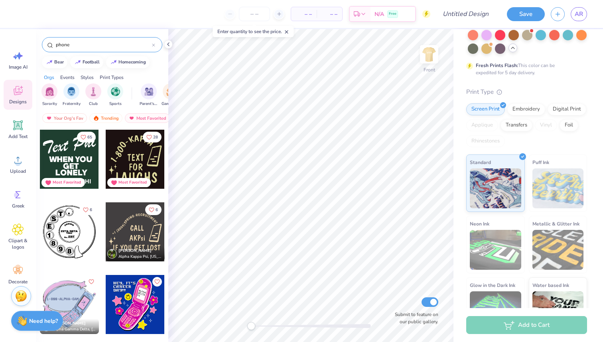
click at [110, 41] on input "phone" at bounding box center [103, 45] width 97 height 8
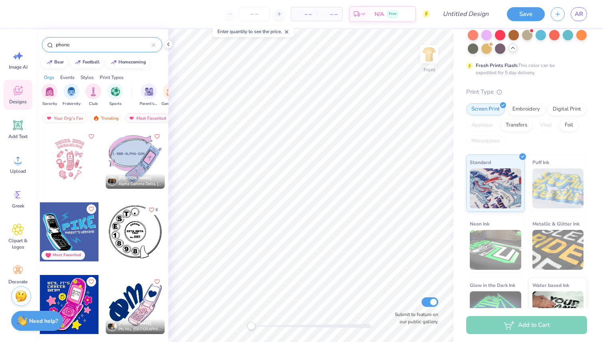
click at [110, 47] on input "phone" at bounding box center [103, 45] width 97 height 8
type input "call"
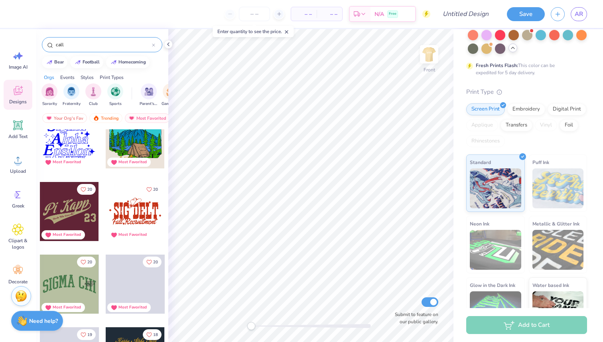
scroll to position [1765, 0]
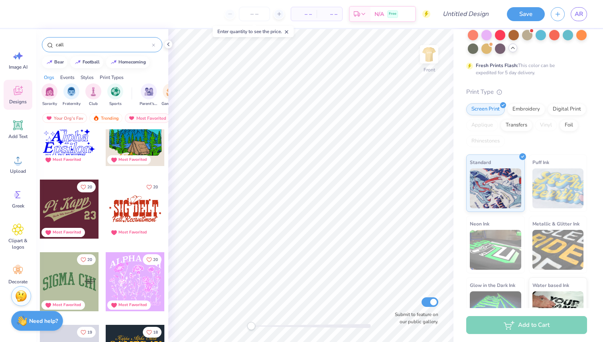
click at [100, 48] on input "call" at bounding box center [103, 45] width 97 height 8
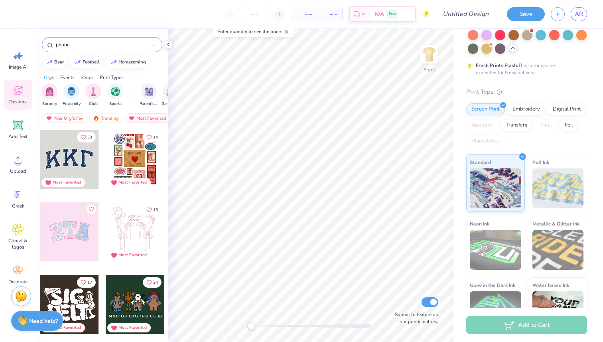
type input "phone"
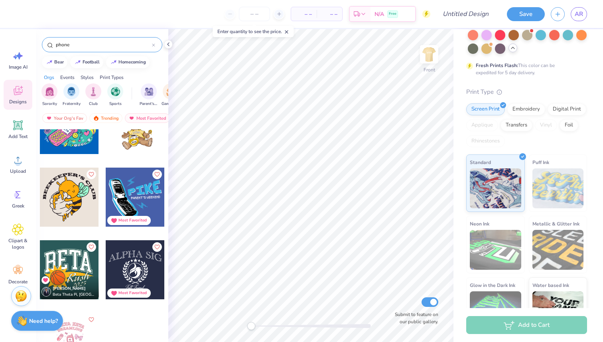
scroll to position [338, 0]
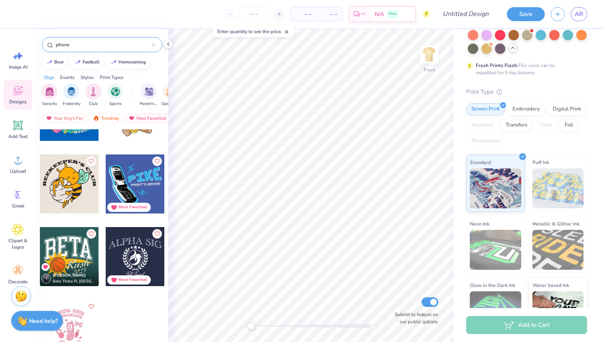
click at [133, 180] on div at bounding box center [135, 183] width 59 height 59
click at [80, 40] on div "phone" at bounding box center [102, 44] width 120 height 15
click at [80, 48] on input "phone" at bounding box center [103, 45] width 97 height 8
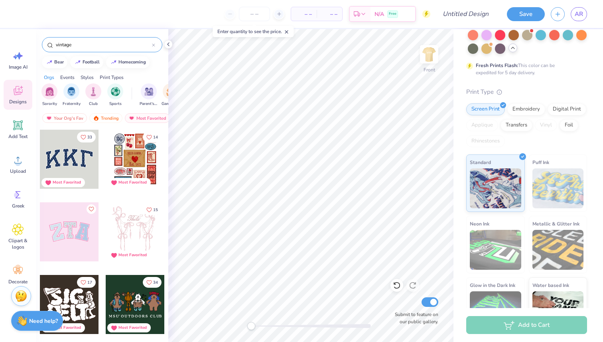
type input "vintage"
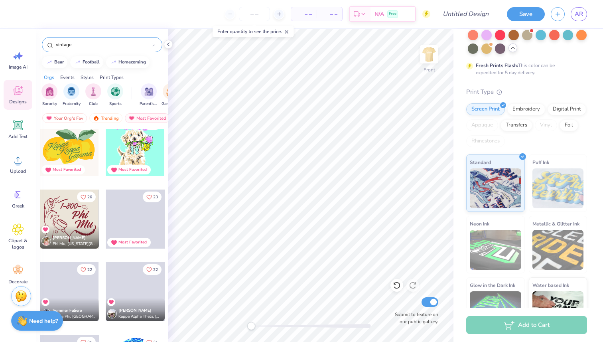
scroll to position [521, 0]
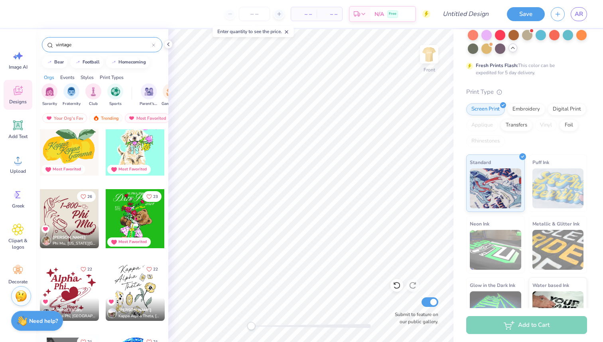
click at [75, 221] on div at bounding box center [69, 218] width 59 height 59
type input "8.32"
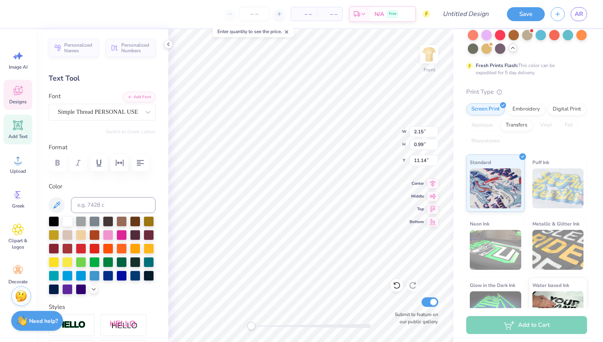
type input "2.00"
type input "1.05"
type input "9.98"
type textarea "Called-By"
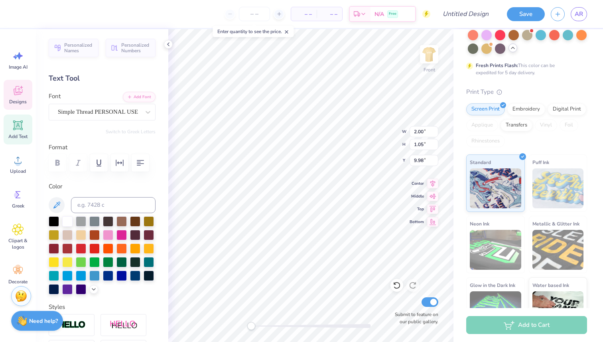
scroll to position [0, 1]
type input "2.15"
type input "0.99"
type input "11.04"
type textarea "Name"
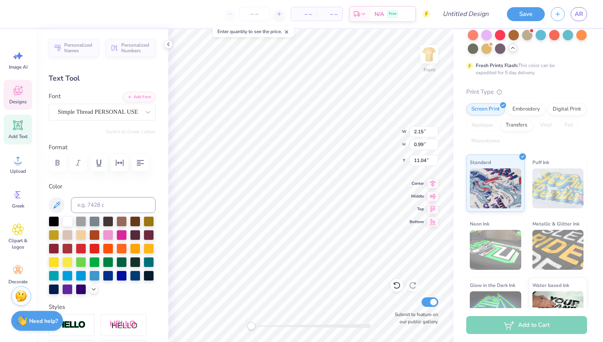
scroll to position [0, 0]
type input "6.11"
type input "5.43"
type input "8.32"
type input "9.09"
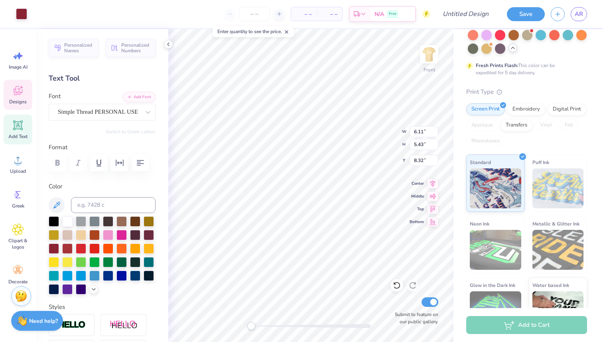
type input "8.07"
type input "9.09"
type input "8.07"
type input "7.71"
type input "5.07"
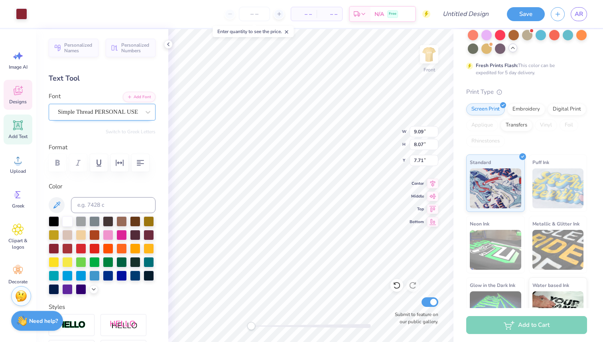
type input "1.30"
type input "9.86"
click at [85, 118] on div "Simple Thread PERSONAL USE" at bounding box center [102, 112] width 107 height 17
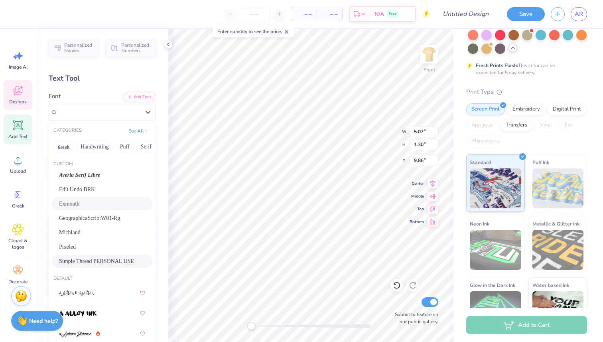
click at [103, 203] on div "Exmouth" at bounding box center [102, 203] width 86 height 8
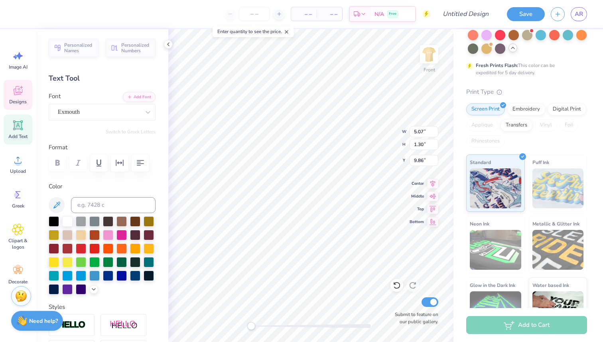
type input "9.09"
type input "8.07"
type input "7.50"
click at [132, 122] on div "Personalized Names Personalized Numbers Text Tool Add Font Font Simple Thread P…" at bounding box center [102, 185] width 132 height 313
click at [132, 117] on div "Simple Thread PERSONAL USE" at bounding box center [99, 112] width 84 height 12
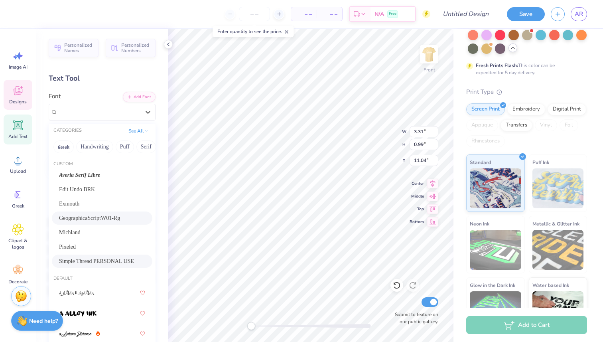
click at [95, 219] on span "GeographicaScriptW01-Rg" at bounding box center [89, 218] width 61 height 8
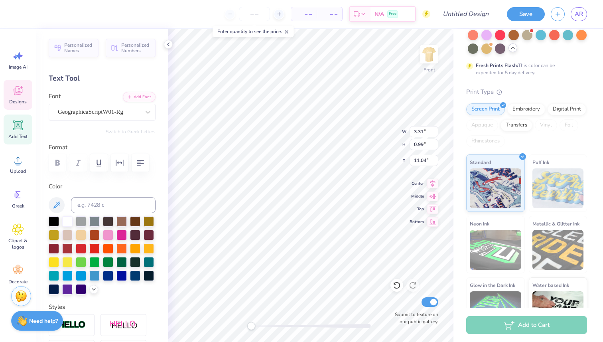
type input "4.61"
type input "1.30"
type input "9.81"
click at [113, 115] on div "Exmouth" at bounding box center [99, 112] width 84 height 12
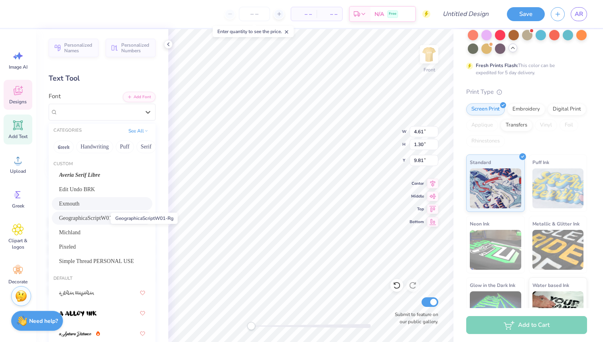
click at [97, 216] on span "GeographicaScriptW01-Rg" at bounding box center [89, 218] width 61 height 8
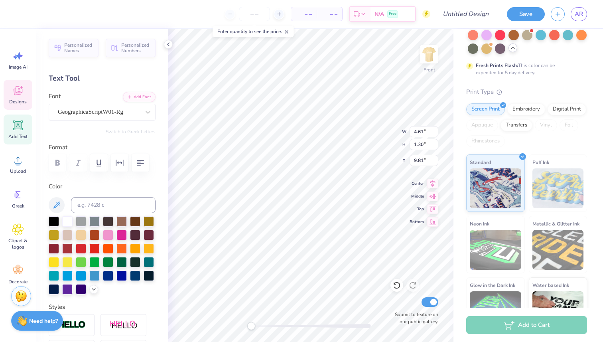
type input "9.09"
type input "8.07"
type input "7.50"
type input "3.16"
type input "1.22"
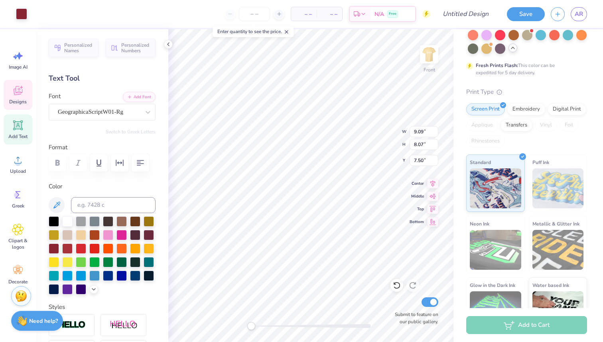
type input "11.00"
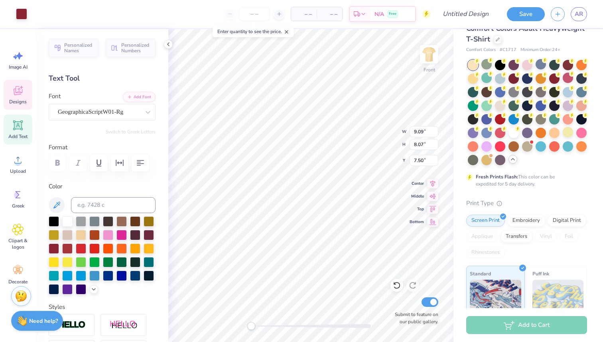
scroll to position [0, 0]
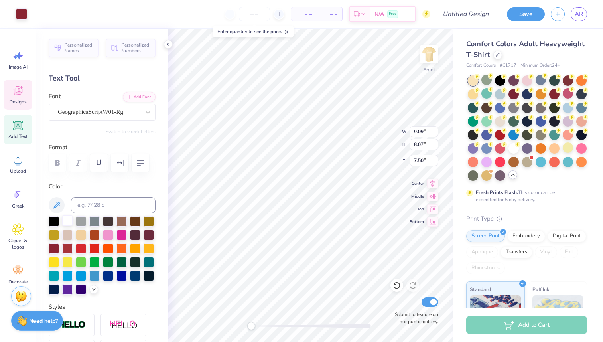
click at [65, 219] on div at bounding box center [67, 220] width 10 height 10
click at [67, 223] on div at bounding box center [67, 220] width 10 height 10
click at [69, 221] on div at bounding box center [67, 220] width 10 height 10
type input "9.09"
type input "8.07"
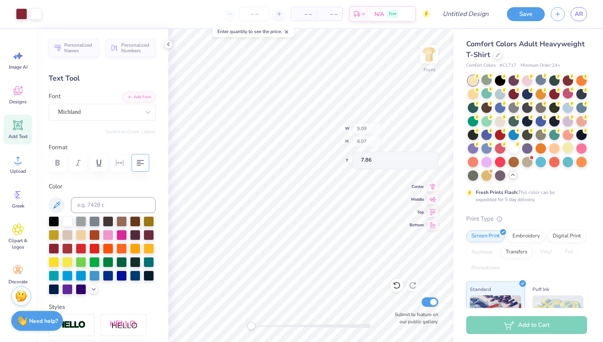
type input "7.86"
click at [65, 221] on div at bounding box center [67, 220] width 10 height 10
click at [67, 220] on div at bounding box center [67, 220] width 10 height 10
click at [64, 220] on div at bounding box center [67, 220] width 10 height 10
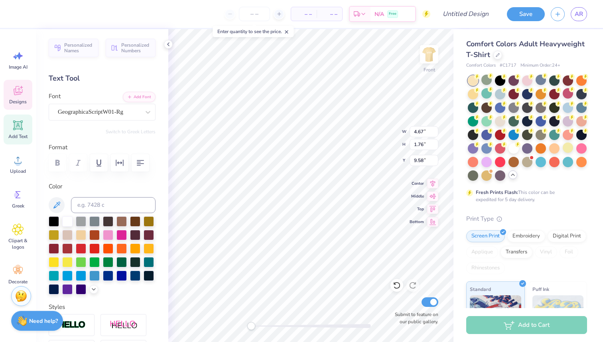
type input "9.09"
type input "8.07"
type input "7.86"
click at [68, 218] on div at bounding box center [67, 220] width 10 height 10
click at [69, 219] on div at bounding box center [67, 220] width 10 height 10
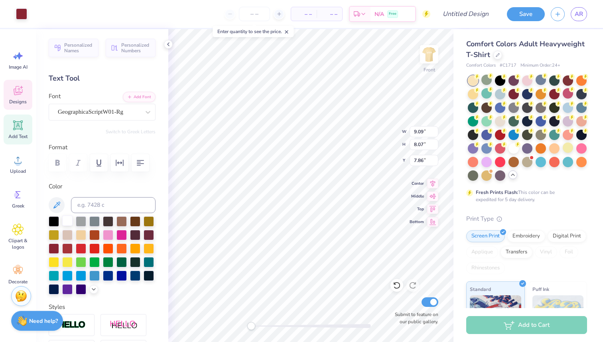
click at [68, 219] on div at bounding box center [67, 220] width 10 height 10
click at [68, 220] on div at bounding box center [67, 220] width 10 height 10
click at [67, 215] on div at bounding box center [67, 220] width 10 height 10
click at [67, 221] on div at bounding box center [67, 220] width 10 height 10
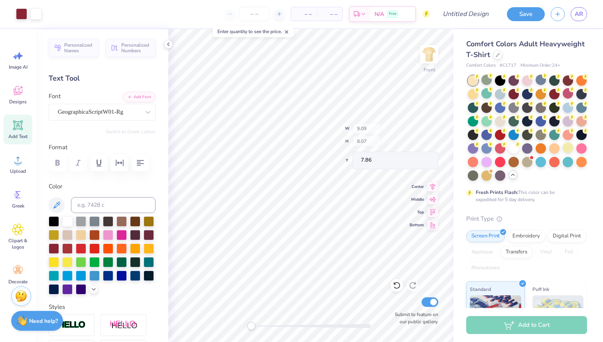
type input "5.30"
type input "4.13"
type input "16.79"
type input "3.16"
type input "1.22"
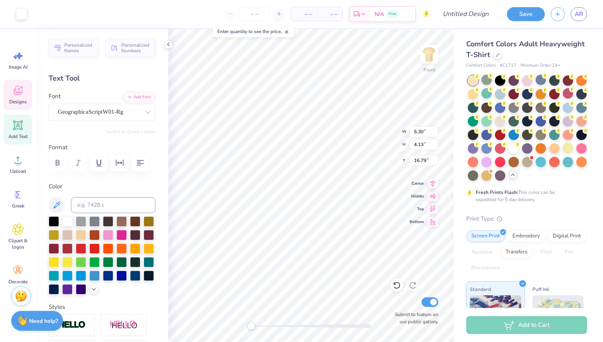
type input "11.89"
type input "4.67"
type input "1.76"
type input "10.13"
type input "9.09"
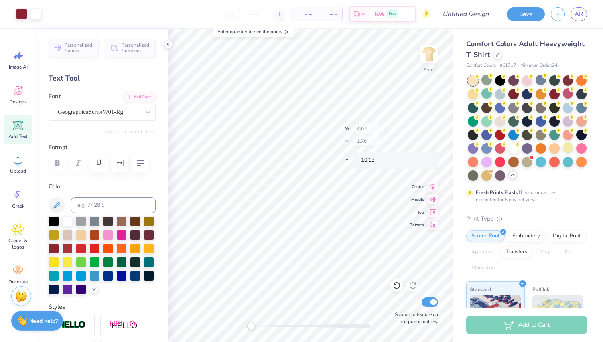
type input "8.07"
type input "7.86"
type input "3.16"
type input "1.22"
type input "11.89"
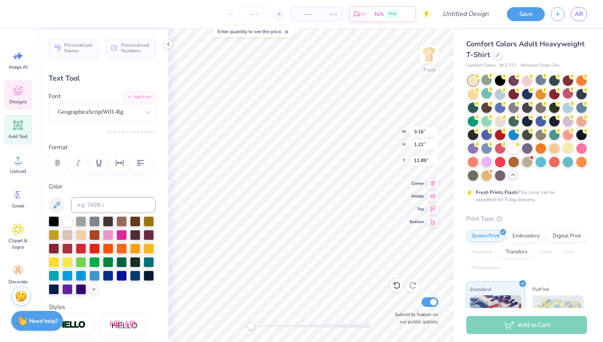
type input "4.67"
type input "1.76"
type input "9.92"
type textarea "Called-By"
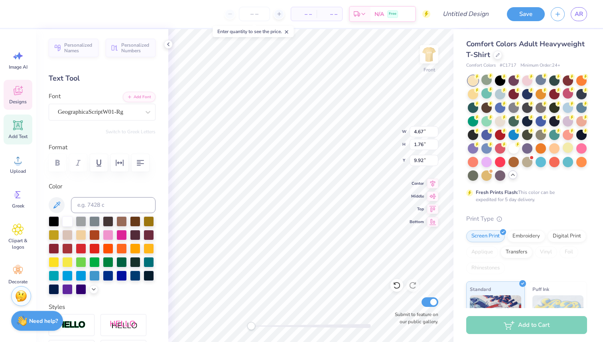
scroll to position [0, 1]
type input "3.16"
type input "1.22"
type input "11.89"
type input "4.67"
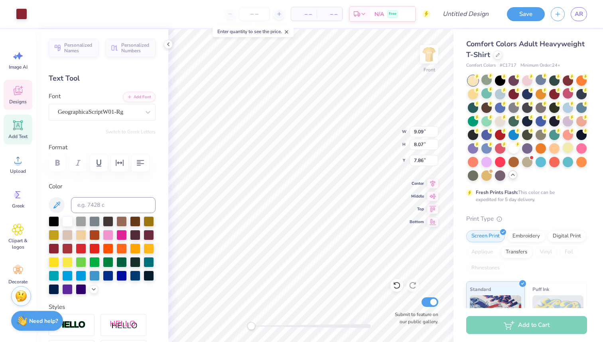
type input "1.76"
type input "9.92"
type input "9.09"
type input "8.07"
type input "7.86"
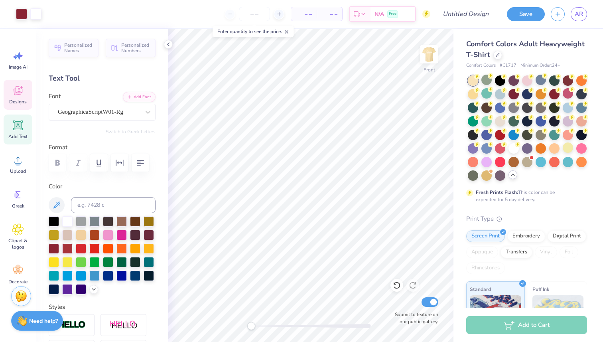
click at [24, 97] on div "Designs" at bounding box center [18, 95] width 29 height 30
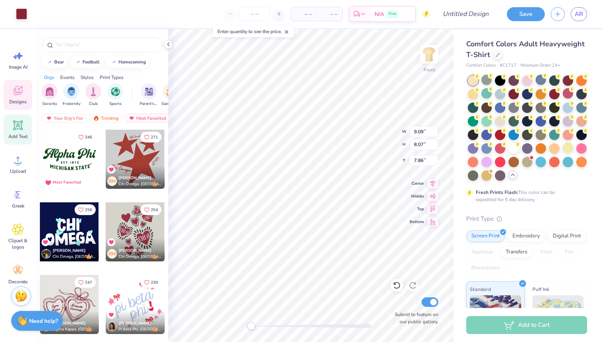
click at [22, 130] on icon at bounding box center [18, 125] width 12 height 12
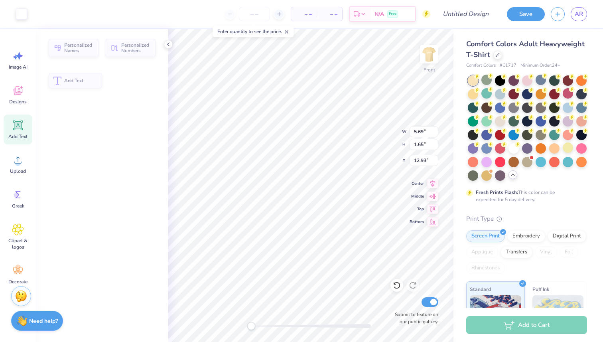
type input "5.69"
type input "1.65"
type input "12.93"
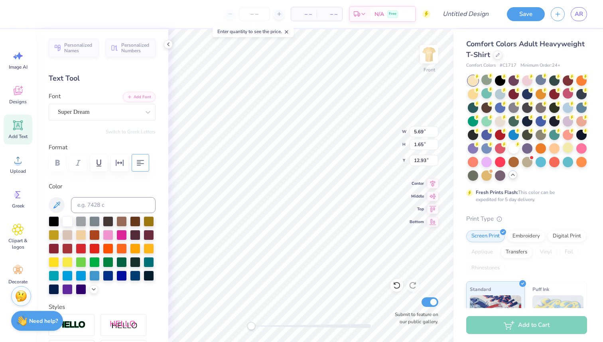
type textarea "TXT"
type input "9.09"
type input "8.07"
type input "7.86"
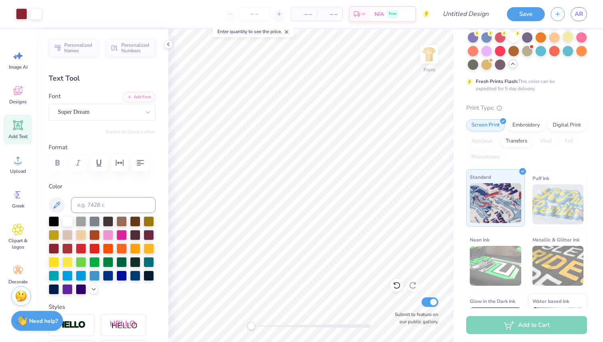
scroll to position [154, 0]
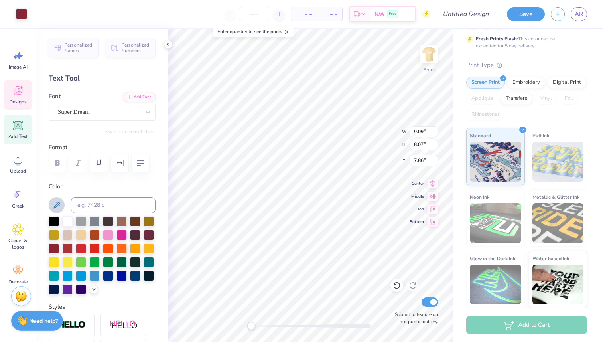
click at [57, 204] on icon at bounding box center [57, 205] width 10 height 10
click at [21, 107] on div "Designs" at bounding box center [18, 95] width 29 height 30
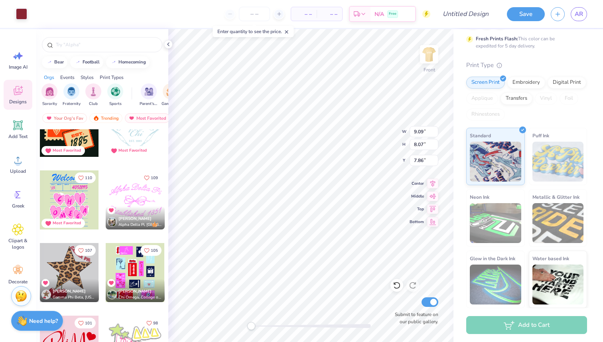
scroll to position [774, 0]
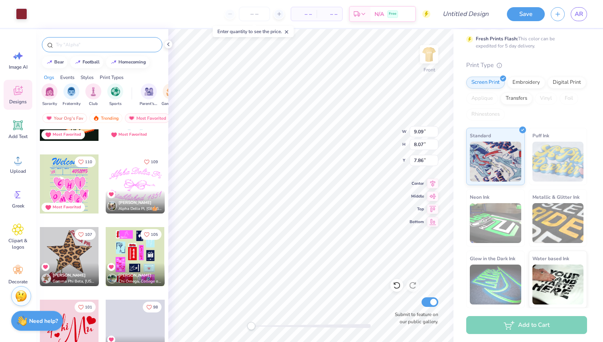
click at [124, 49] on div at bounding box center [102, 44] width 120 height 15
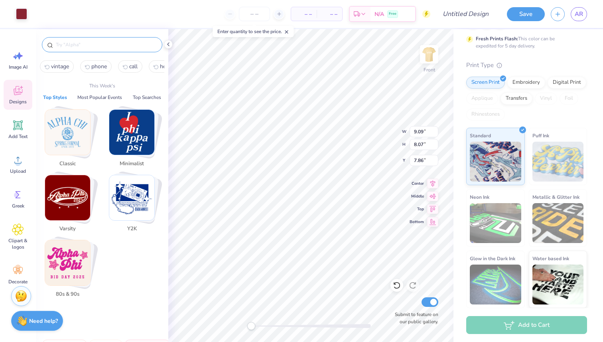
click at [124, 43] on input "text" at bounding box center [106, 45] width 102 height 8
click at [65, 69] on span "vintage" at bounding box center [60, 67] width 18 height 8
type input "vintage"
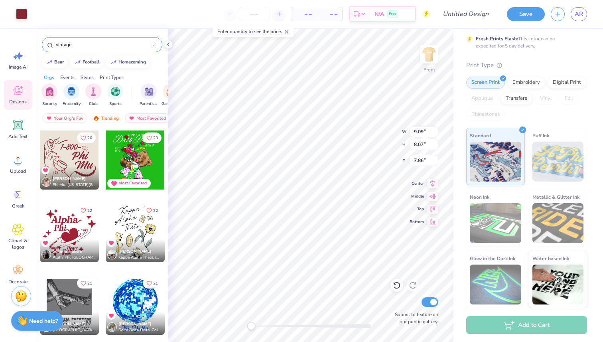
scroll to position [586, 0]
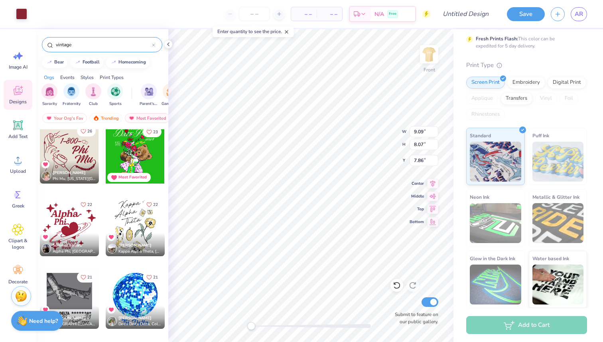
click at [88, 134] on button "26" at bounding box center [86, 131] width 19 height 11
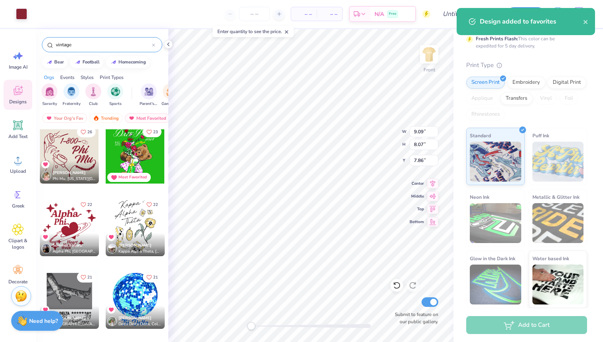
click at [80, 156] on div at bounding box center [69, 153] width 59 height 59
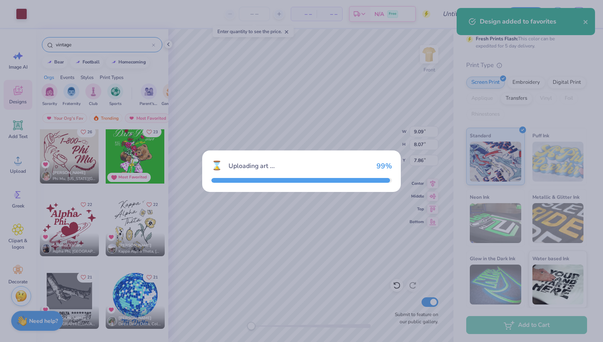
type input "6.24"
type input "5.43"
type input "3.00"
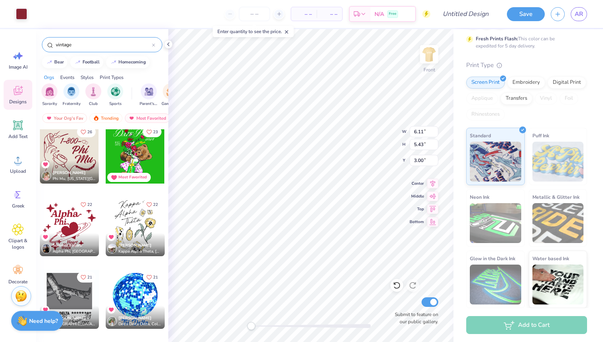
type input "2.15"
type input "0.99"
type input "5.82"
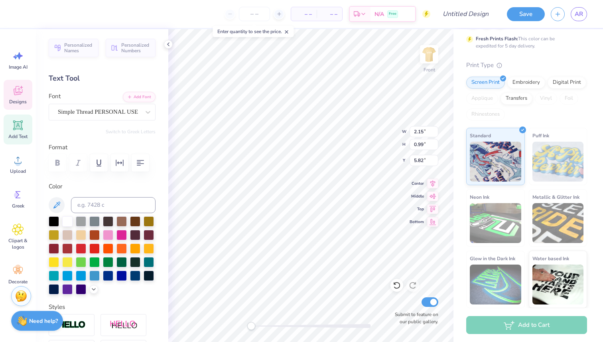
type input "6.11"
type input "5.43"
type input "3.00"
click at [65, 219] on div at bounding box center [67, 220] width 10 height 10
click at [73, 217] on div at bounding box center [67, 220] width 10 height 10
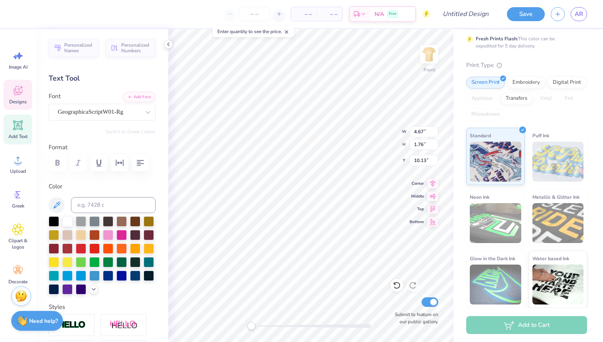
scroll to position [0, 1]
type textarea "Called By"
drag, startPoint x: 395, startPoint y: 5, endPoint x: 394, endPoint y: 28, distance: 23.5
click at [394, 5] on div "– – Per Item – – Total Est. Delivery N/A Free" at bounding box center [238, 14] width 383 height 28
type textarea "Called by"
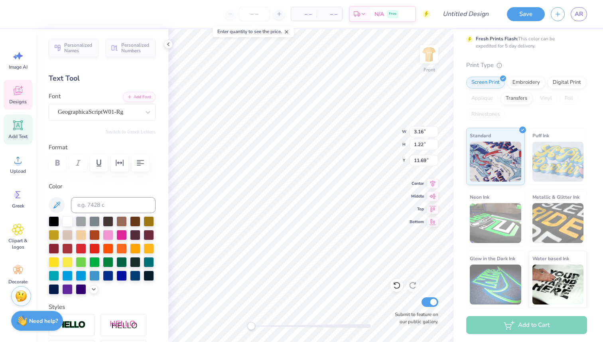
type input "3.16"
type input "1.22"
type input "11.69"
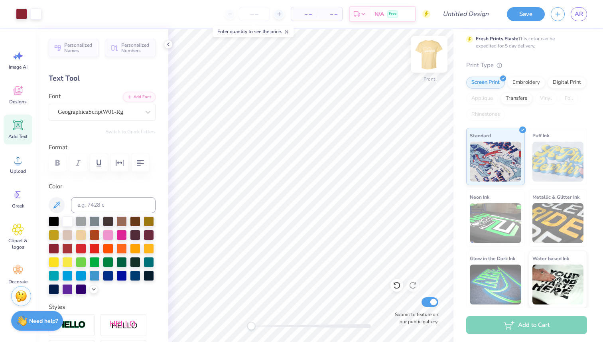
click at [426, 51] on img at bounding box center [429, 54] width 32 height 32
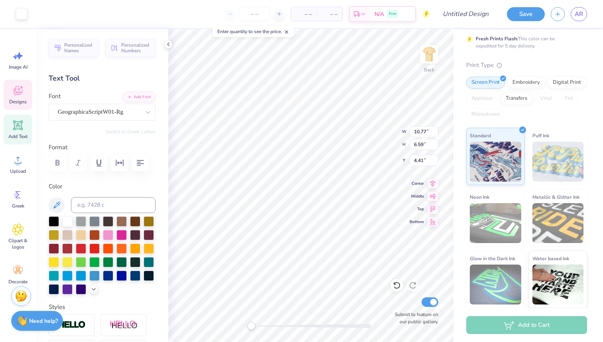
type input "4.50"
click at [169, 42] on icon at bounding box center [168, 44] width 6 height 6
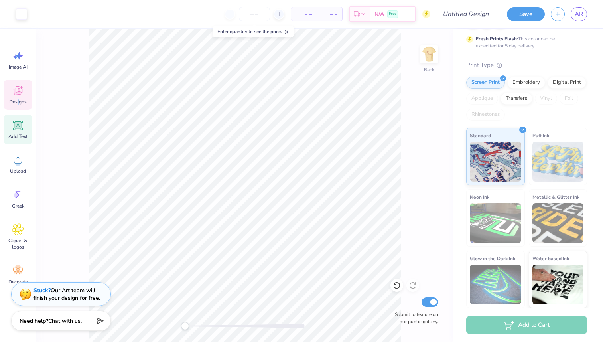
click at [18, 101] on span "Designs" at bounding box center [18, 102] width 18 height 6
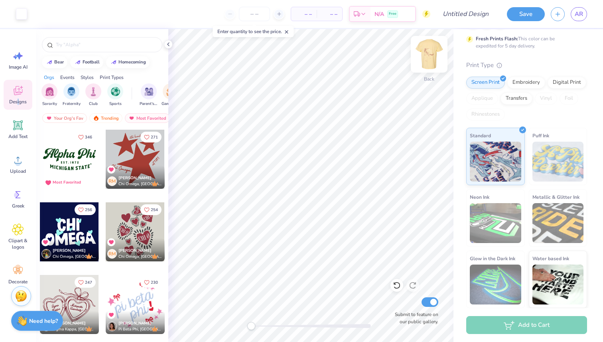
click at [429, 55] on img at bounding box center [429, 54] width 32 height 32
